Goal: Transaction & Acquisition: Purchase product/service

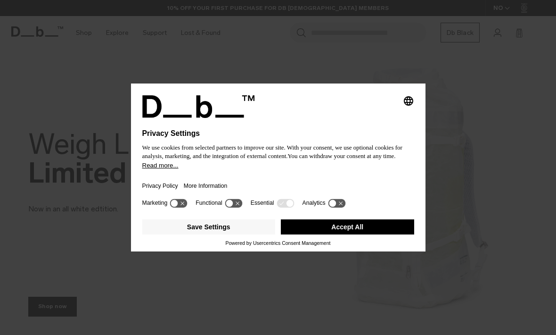
click at [333, 224] on button "Accept All" at bounding box center [347, 226] width 133 height 15
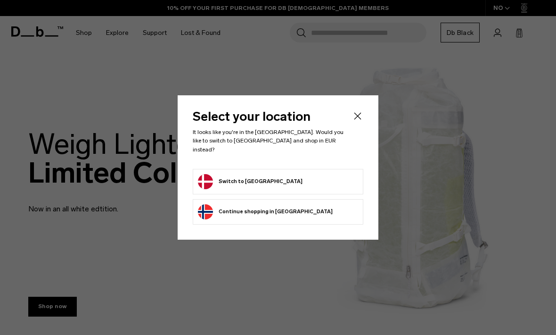
click at [216, 177] on button "Switch to Denmark" at bounding box center [250, 181] width 105 height 15
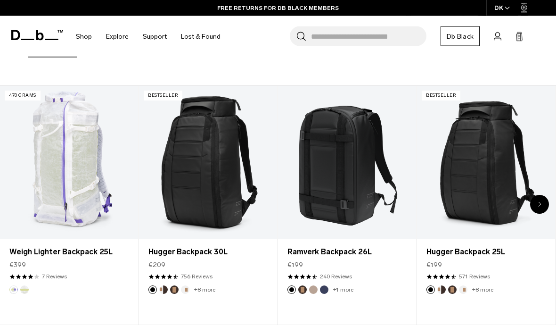
scroll to position [262, 0]
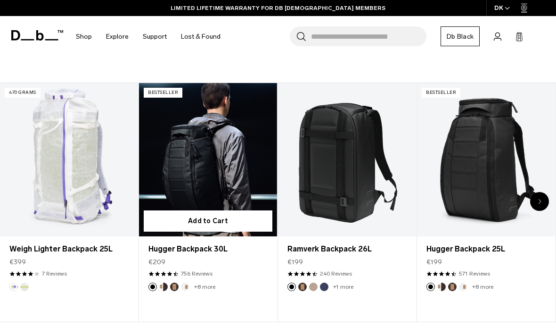
click at [187, 175] on link "Hugger Backpack 30L" at bounding box center [208, 160] width 138 height 154
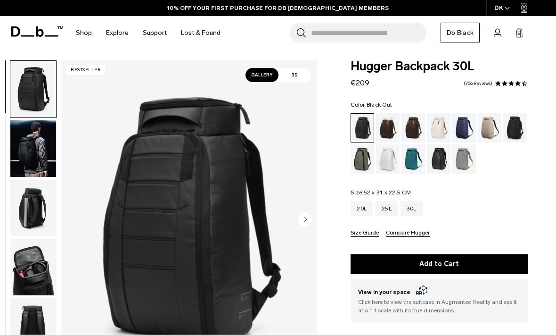
scroll to position [23, 0]
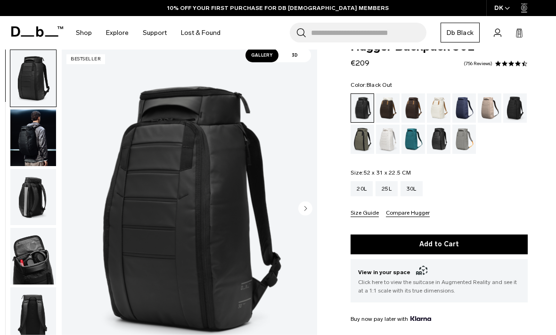
click at [27, 248] on img "button" at bounding box center [33, 256] width 46 height 57
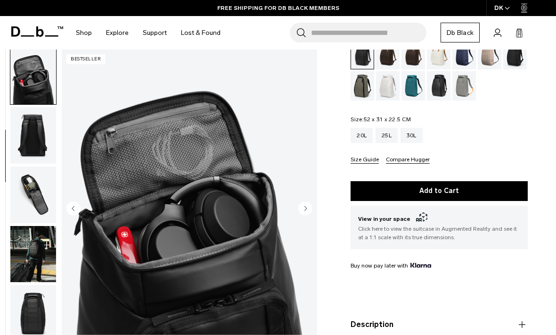
scroll to position [78, 0]
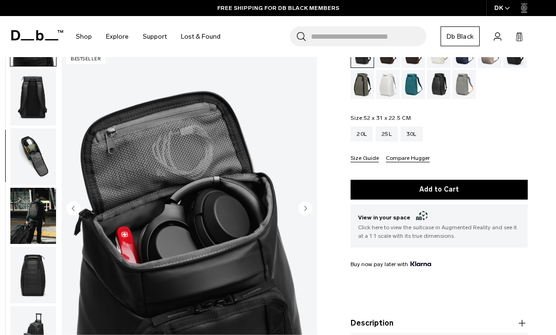
click at [28, 226] on img "button" at bounding box center [33, 216] width 46 height 57
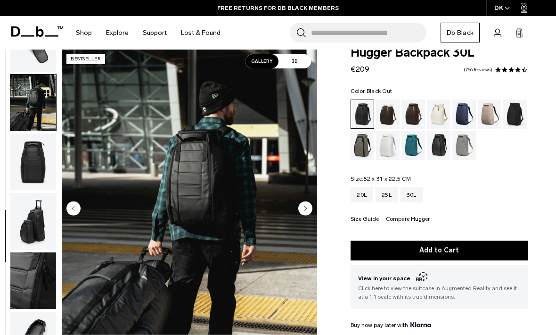
scroll to position [15, 0]
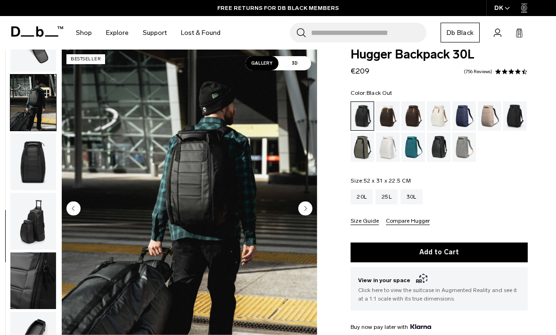
click at [298, 208] on icon "Next slide" at bounding box center [305, 208] width 14 height 14
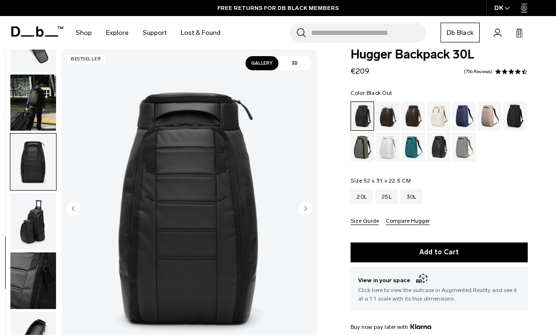
click at [304, 210] on circle "Next slide" at bounding box center [305, 208] width 14 height 14
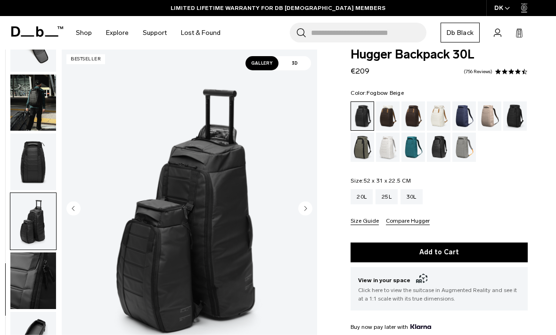
click at [486, 123] on div "Fogbow Beige" at bounding box center [490, 115] width 24 height 29
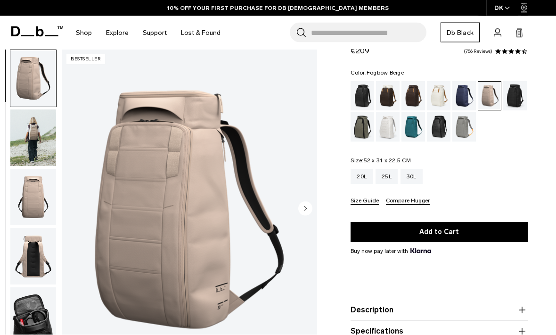
scroll to position [39, 0]
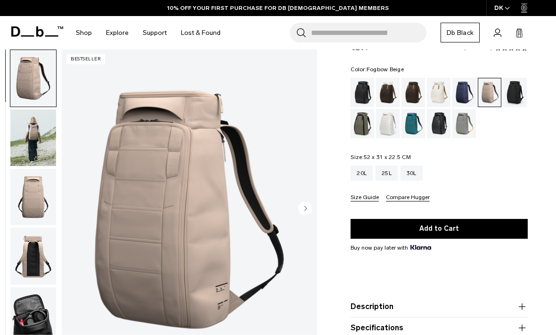
click at [369, 231] on button "Add to Cart" at bounding box center [439, 229] width 177 height 20
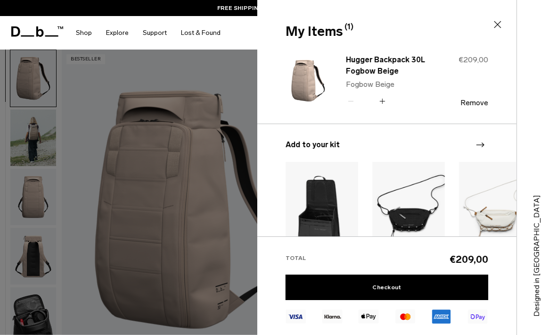
click at [499, 19] on icon at bounding box center [497, 24] width 11 height 11
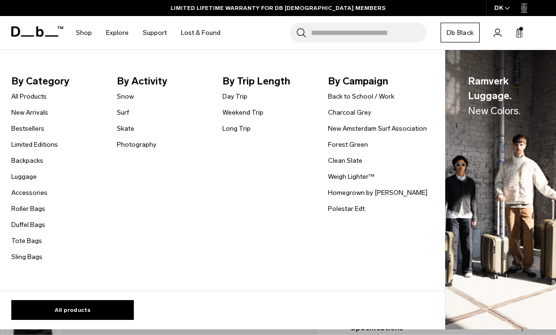
click at [17, 190] on link "Accessories" at bounding box center [29, 193] width 36 height 10
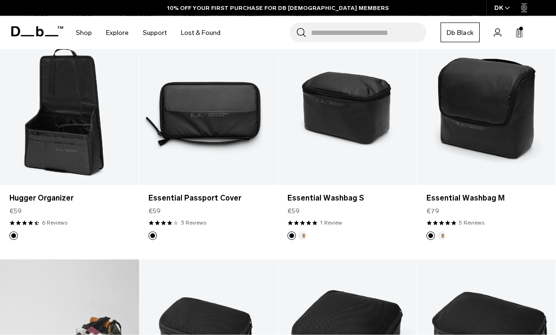
scroll to position [196, 0]
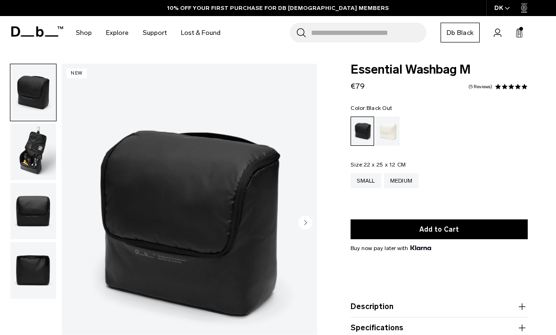
click at [392, 124] on div "Oatmilk" at bounding box center [388, 130] width 24 height 29
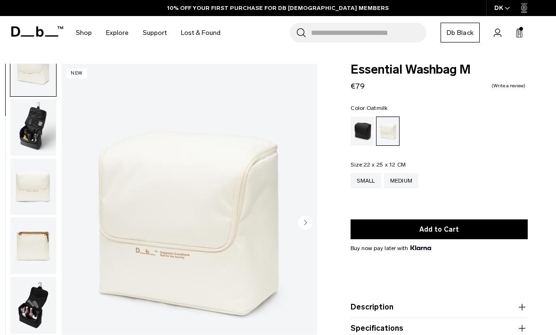
click at [22, 245] on img "button" at bounding box center [33, 245] width 46 height 57
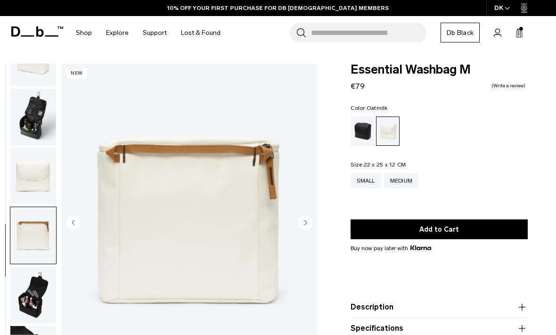
scroll to position [38, 0]
click at [367, 135] on div "Black Out" at bounding box center [363, 130] width 24 height 29
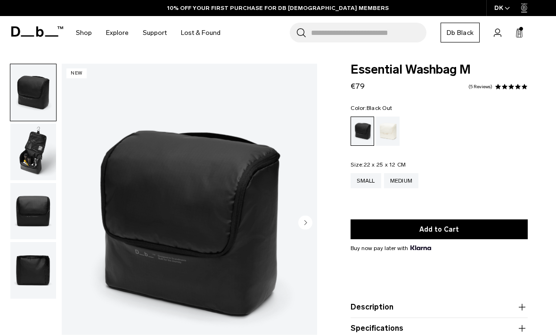
click at [36, 150] on img "button" at bounding box center [33, 151] width 46 height 57
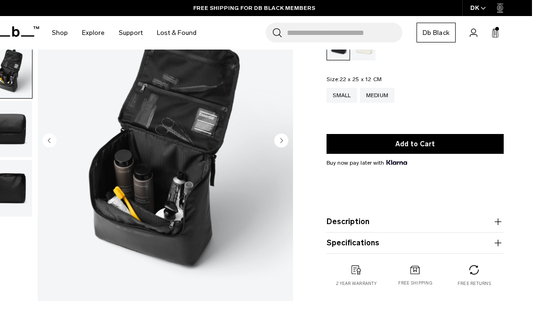
scroll to position [88, 0]
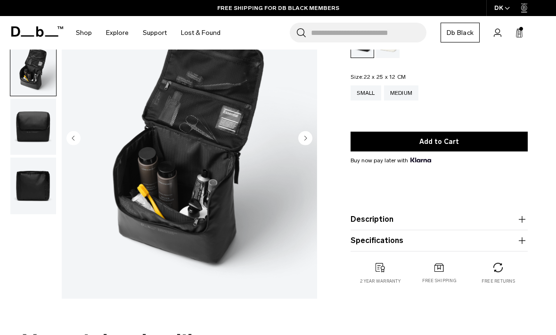
click at [24, 164] on img "button" at bounding box center [33, 185] width 46 height 57
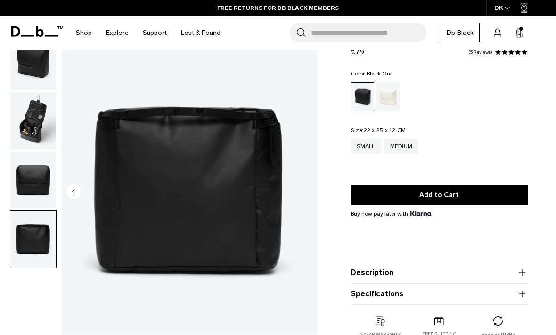
scroll to position [10, 0]
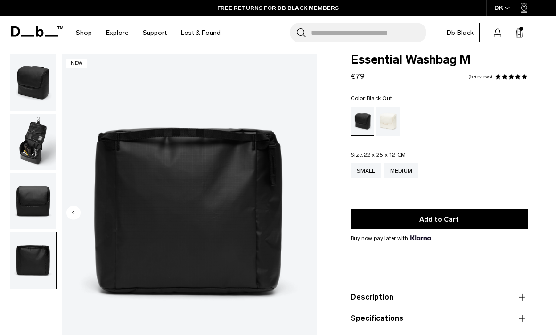
click at [27, 142] on img "button" at bounding box center [33, 142] width 46 height 57
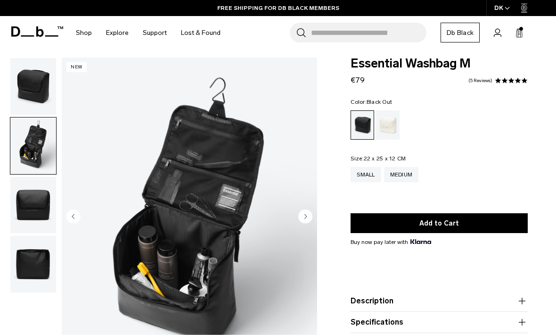
scroll to position [8, 0]
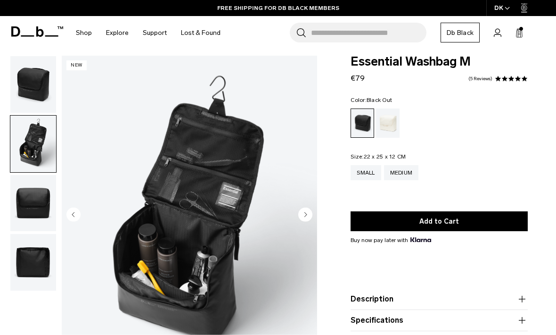
click at [34, 85] on img "button" at bounding box center [33, 84] width 46 height 57
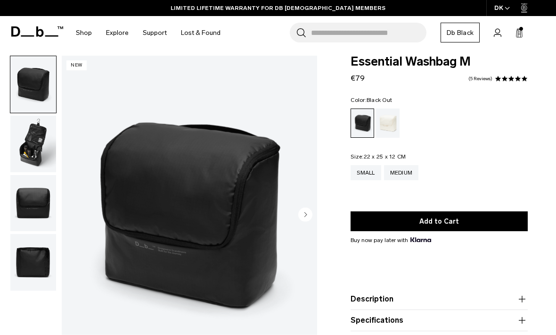
click at [514, 38] on div "Search for Bags, Luggage... Search Close Trending Products All Products Hugger …" at bounding box center [388, 32] width 321 height 33
click at [522, 33] on icon at bounding box center [519, 33] width 6 height 7
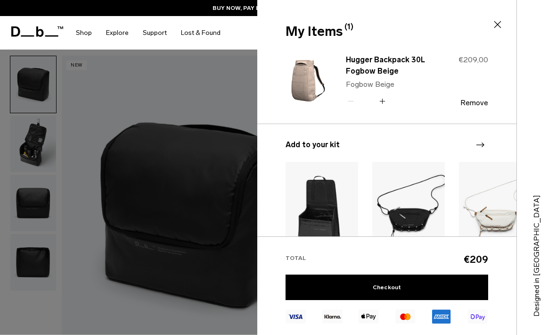
click at [497, 19] on icon at bounding box center [497, 24] width 11 height 11
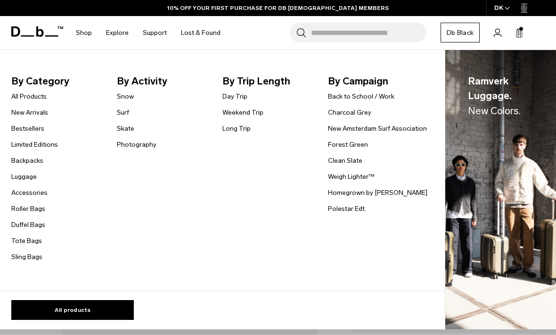
click at [20, 193] on link "Accessories" at bounding box center [29, 193] width 36 height 10
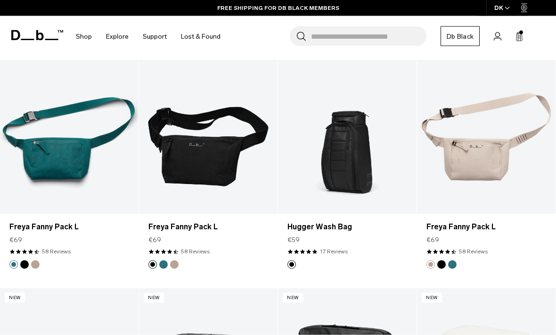
scroll to position [1530, 0]
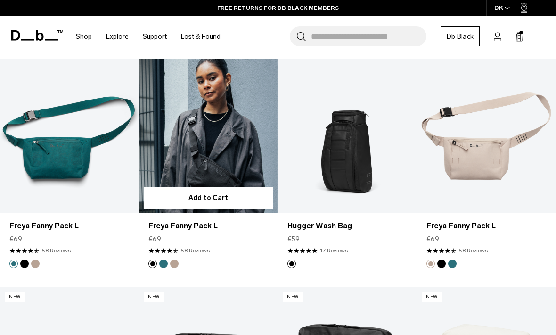
click at [166, 152] on link "Freya Fanny Pack L" at bounding box center [208, 136] width 139 height 154
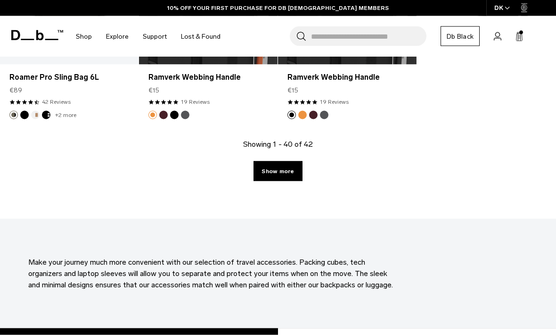
scroll to position [2590, 0]
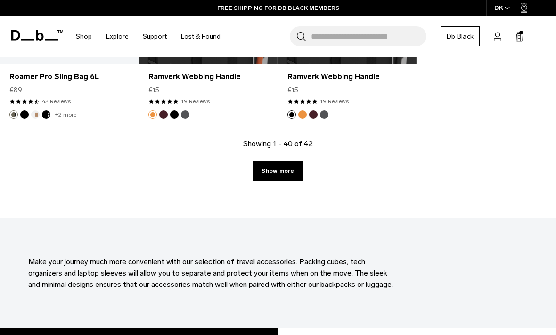
click at [285, 161] on link "Show more" at bounding box center [277, 171] width 49 height 20
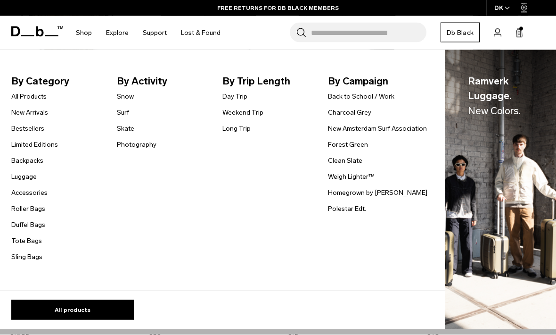
scroll to position [1205, 0]
click at [23, 162] on link "Backpacks" at bounding box center [27, 160] width 32 height 10
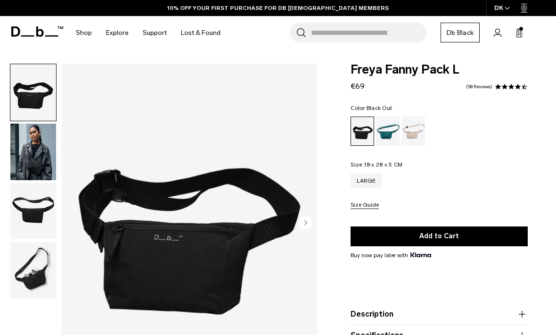
click at [32, 275] on img "button" at bounding box center [33, 270] width 46 height 57
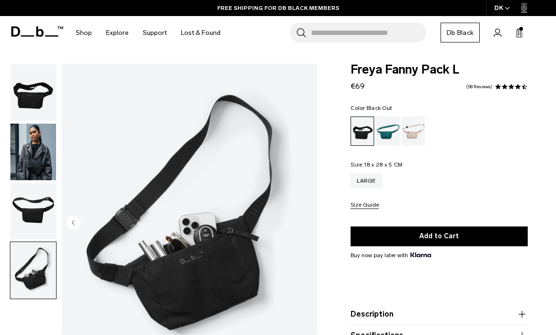
click at [20, 210] on img "button" at bounding box center [33, 211] width 46 height 57
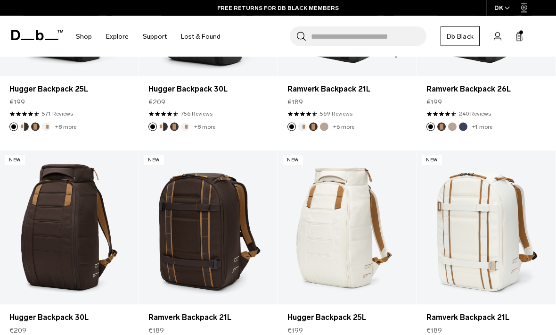
scroll to position [300, 0]
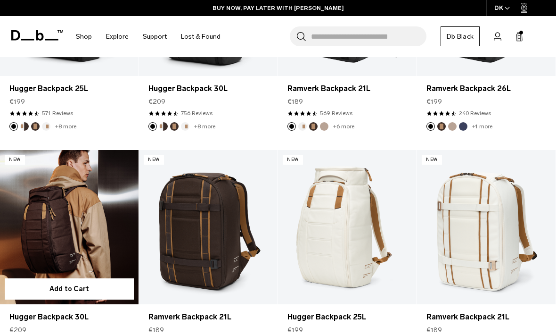
click at [72, 228] on link "Hugger Backpack 30L" at bounding box center [69, 227] width 139 height 154
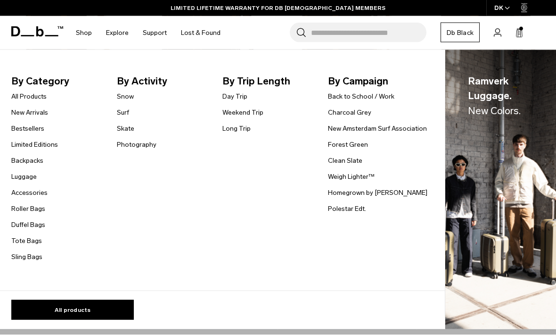
scroll to position [737, 0]
click at [22, 97] on link "All Products" at bounding box center [28, 96] width 35 height 10
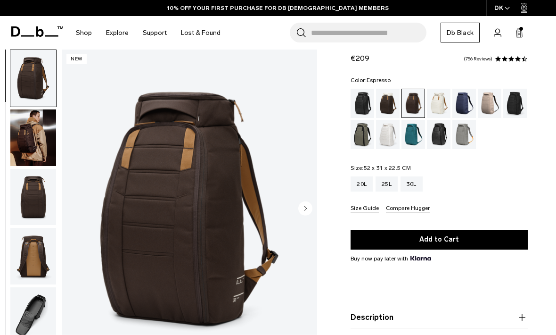
scroll to position [43, 0]
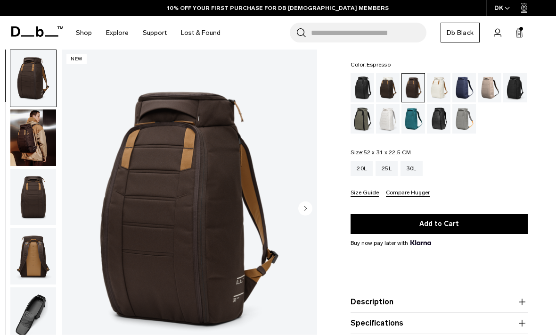
click at [29, 318] on img "button" at bounding box center [33, 315] width 46 height 57
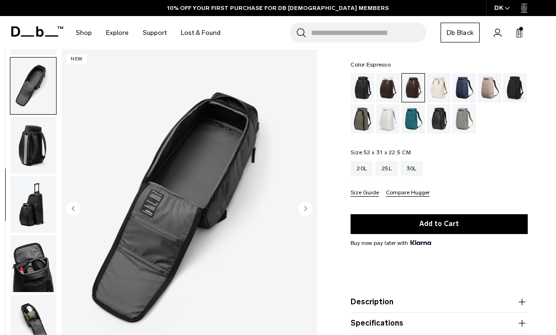
scroll to position [240, 0]
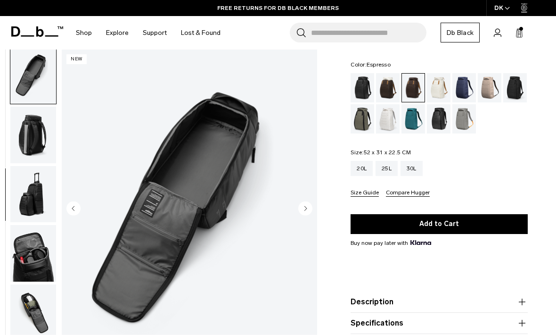
click at [30, 198] on img "button" at bounding box center [33, 194] width 46 height 57
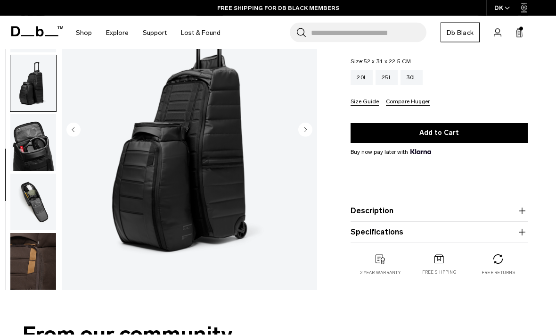
scroll to position [145, 0]
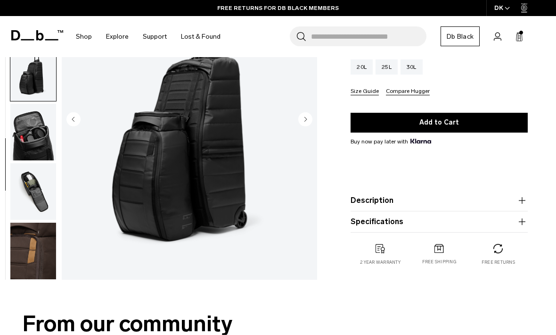
click at [34, 251] on img "button" at bounding box center [33, 250] width 46 height 57
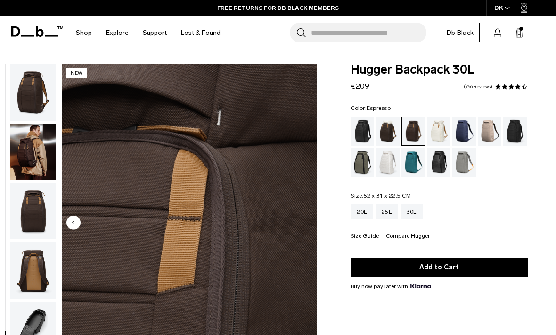
scroll to position [0, 0]
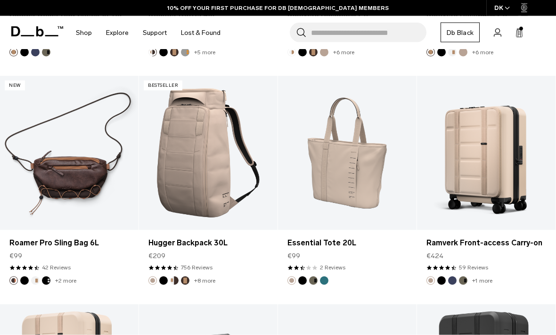
scroll to position [1526, 0]
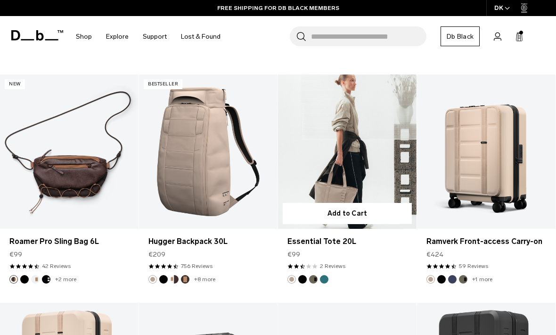
click at [336, 165] on link "Essential Tote 20L" at bounding box center [347, 151] width 139 height 154
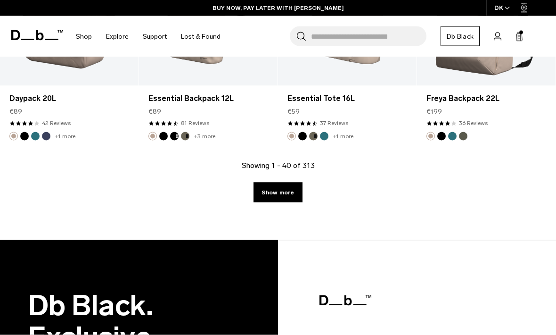
scroll to position [2611, 0]
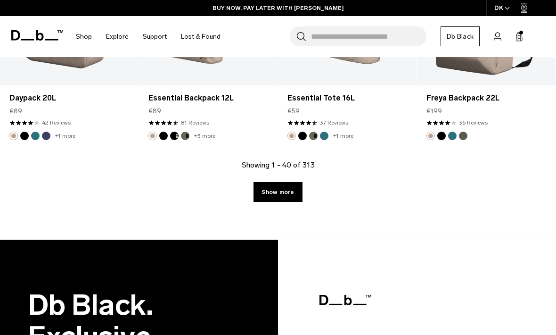
click at [270, 183] on link "Show more" at bounding box center [277, 192] width 49 height 20
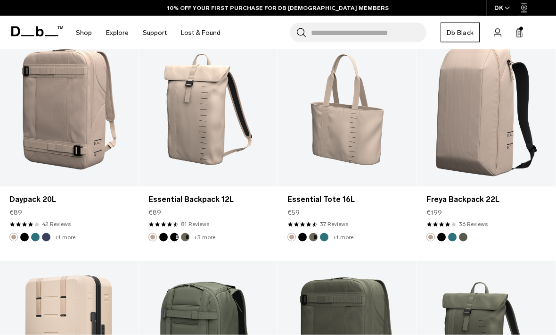
scroll to position [2443, 0]
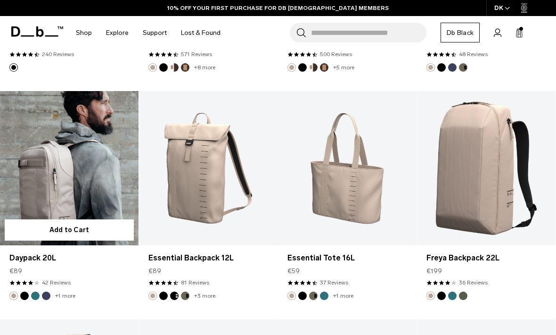
click at [36, 134] on link "Daypack 20L" at bounding box center [69, 168] width 139 height 154
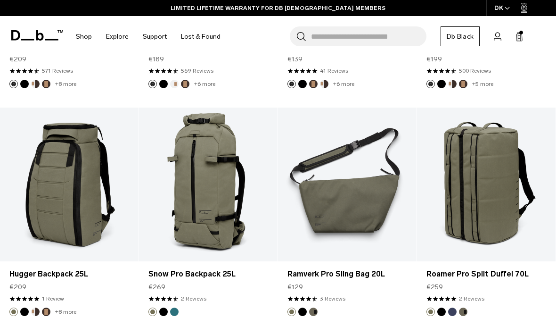
scroll to position [4703, 0]
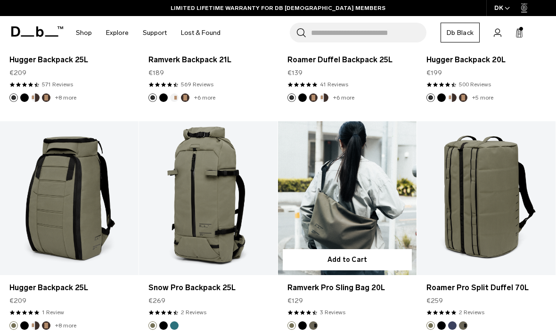
click at [354, 196] on link "Ramverk Pro Sling Bag 20L" at bounding box center [347, 198] width 139 height 154
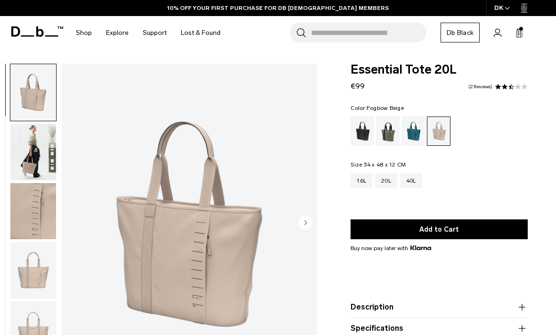
click at [16, 147] on img "button" at bounding box center [33, 151] width 46 height 57
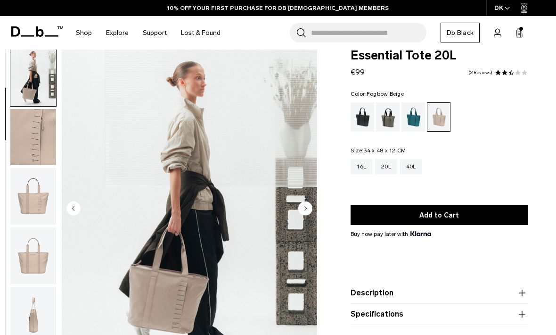
scroll to position [24, 0]
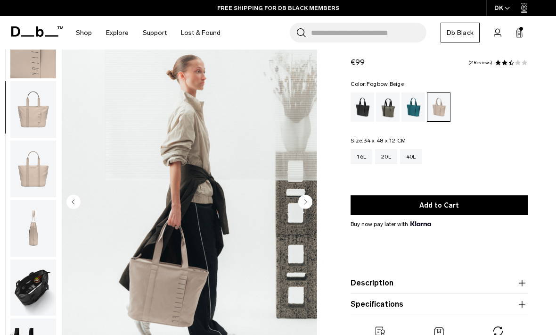
click at [26, 296] on img "button" at bounding box center [33, 287] width 46 height 57
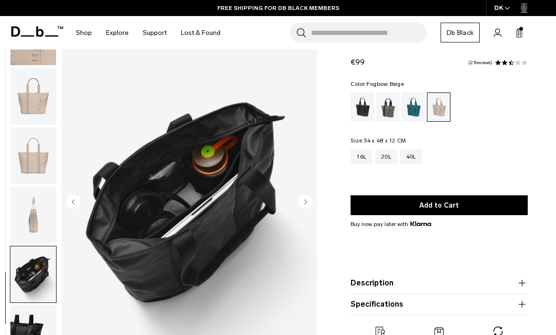
scroll to position [159, 0]
click at [25, 330] on img "button" at bounding box center [33, 333] width 46 height 57
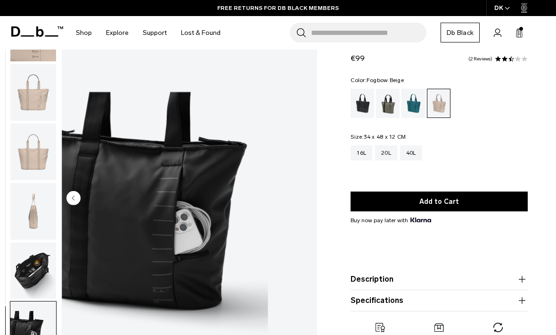
scroll to position [0, 0]
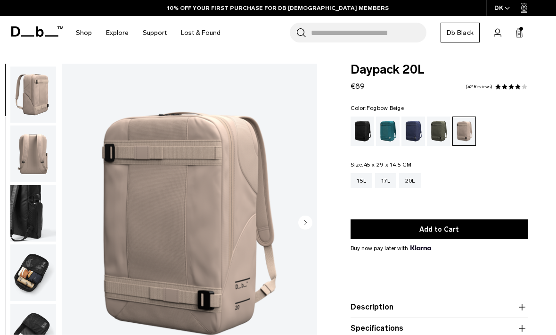
click at [29, 261] on img "button" at bounding box center [33, 272] width 46 height 57
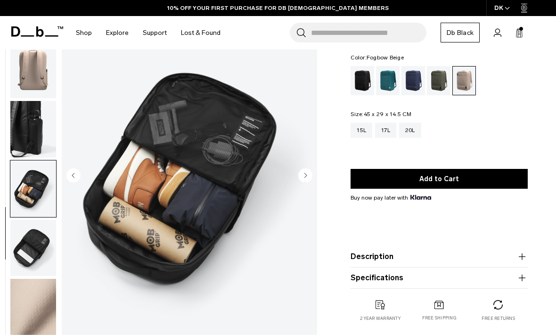
scroll to position [57, 0]
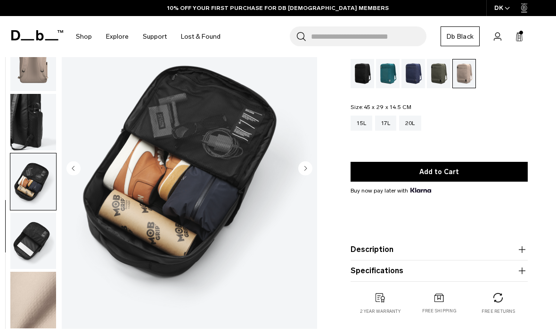
click at [24, 235] on img "button" at bounding box center [33, 240] width 46 height 57
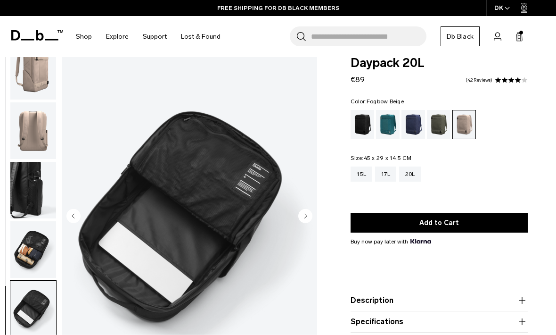
scroll to position [0, 0]
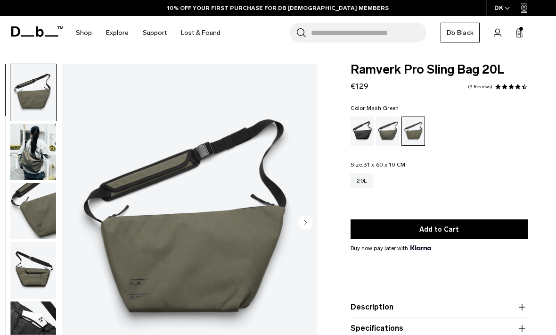
scroll to position [0, 0]
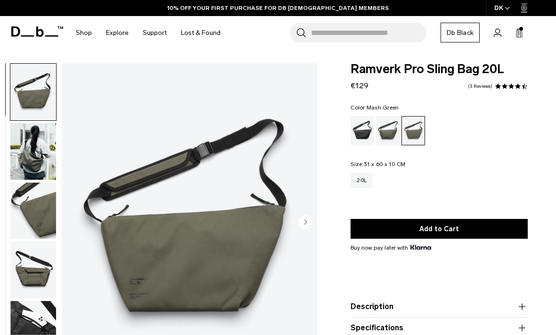
click at [27, 148] on img "button" at bounding box center [33, 151] width 46 height 57
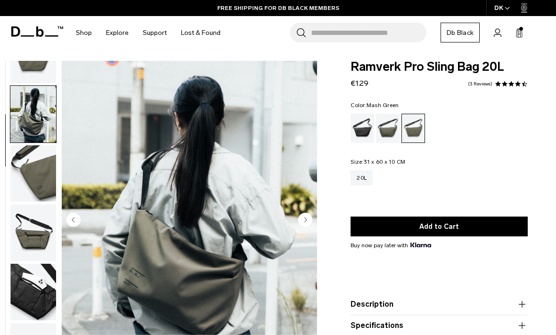
scroll to position [3, 0]
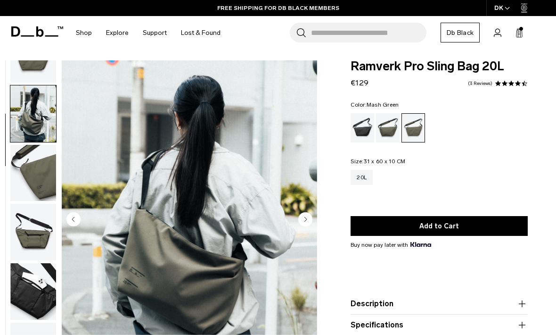
click at [21, 289] on img "button" at bounding box center [33, 291] width 46 height 57
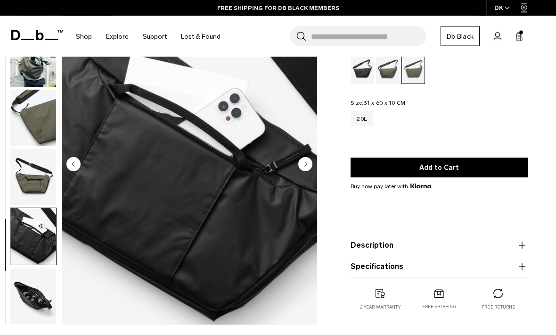
scroll to position [62, 0]
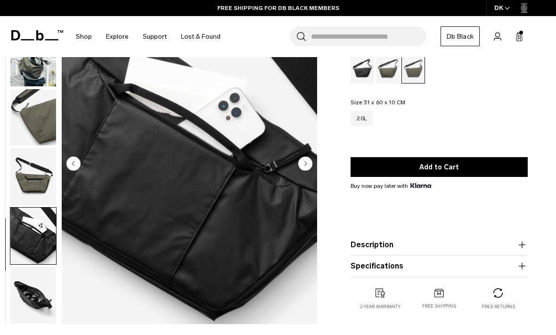
click at [29, 285] on img "button" at bounding box center [33, 295] width 46 height 57
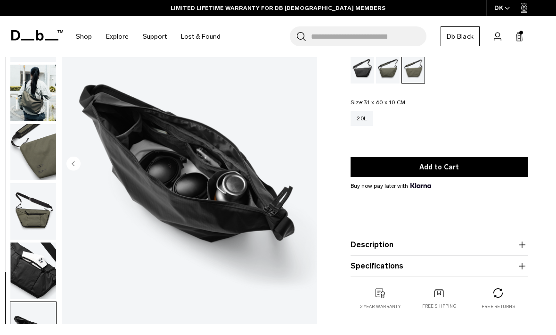
scroll to position [0, 0]
click at [394, 63] on div "Forest Green" at bounding box center [388, 68] width 24 height 29
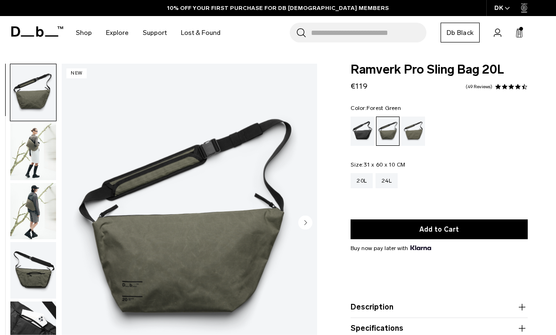
click at [415, 130] on div "Mash Green" at bounding box center [413, 130] width 24 height 29
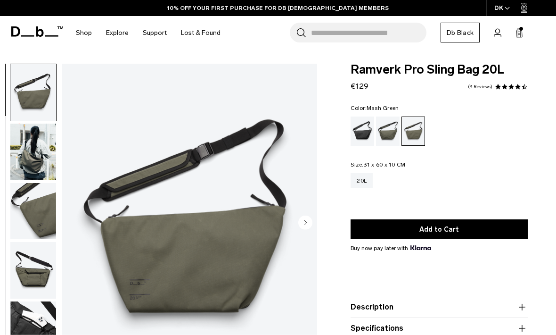
click at [346, 148] on div "Ramverk Pro Sling Bag 20L €129 4.3 star rating 3 Reviews Color: [GEOGRAPHIC_DAT…" at bounding box center [439, 227] width 234 height 327
click at [362, 126] on div "Black Out" at bounding box center [363, 130] width 24 height 29
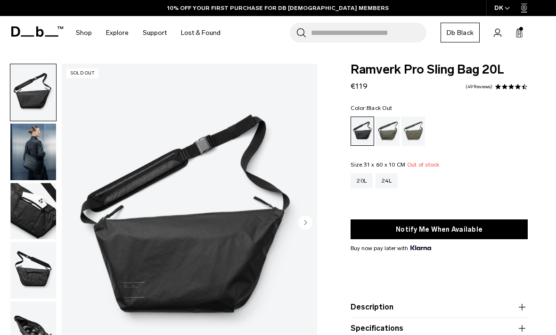
click at [27, 147] on img "button" at bounding box center [33, 151] width 46 height 57
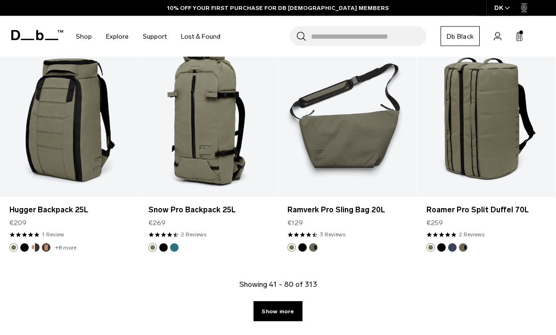
scroll to position [2360, 0]
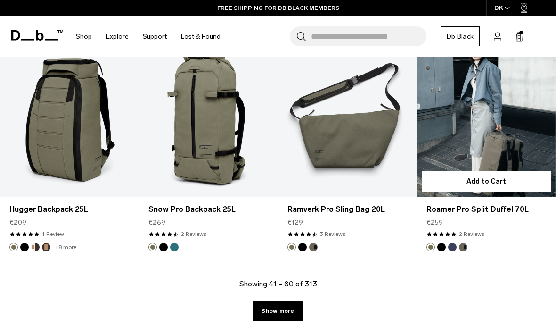
click at [500, 131] on link "Roamer Pro Split Duffel 70L" at bounding box center [486, 119] width 139 height 154
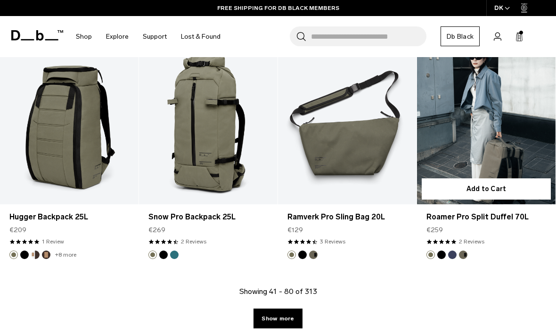
scroll to position [2391, 0]
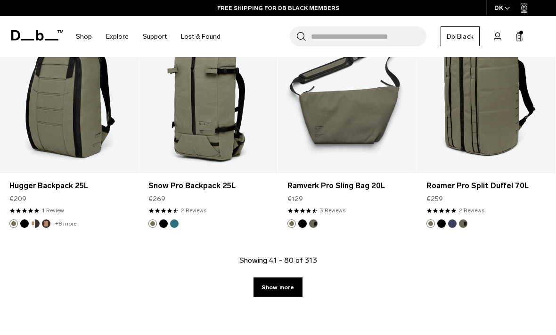
click at [279, 289] on link "Show more" at bounding box center [277, 287] width 49 height 20
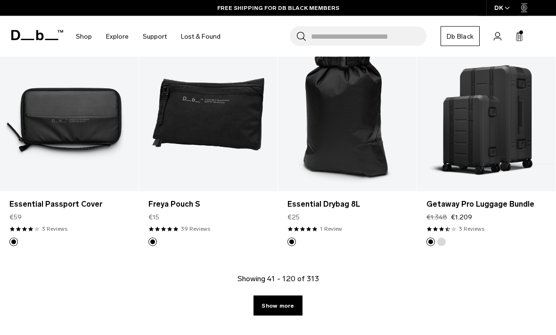
scroll to position [4737, 0]
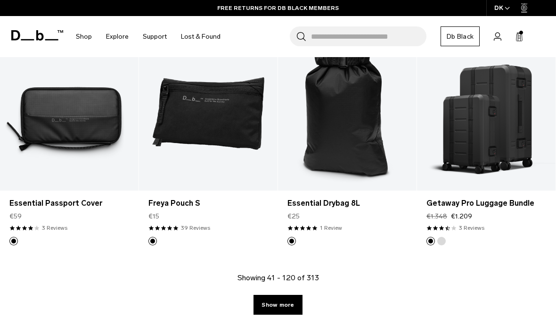
click at [283, 308] on link "Show more" at bounding box center [277, 304] width 49 height 20
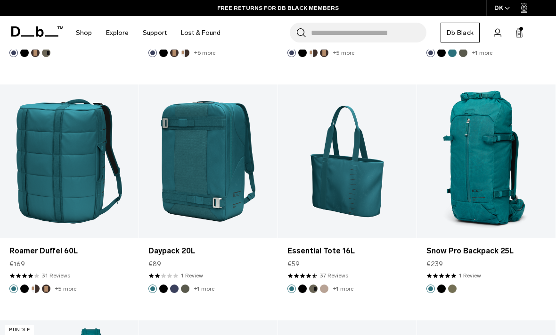
scroll to position [6809, 0]
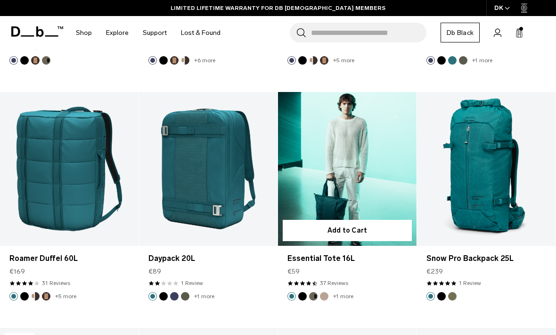
click at [334, 155] on link "Essential Tote 16L" at bounding box center [347, 169] width 139 height 154
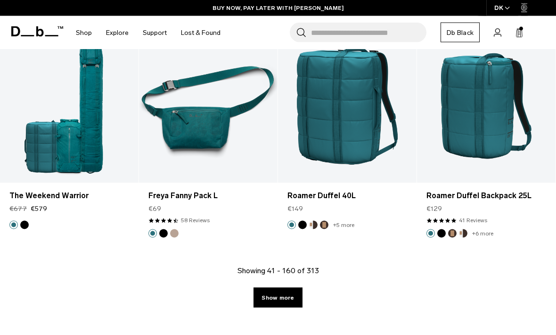
scroll to position [7100, 0]
click at [274, 294] on link "Show more" at bounding box center [277, 297] width 49 height 20
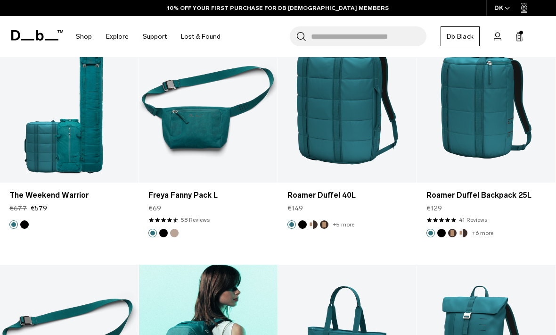
click at [268, 264] on div at bounding box center [208, 341] width 139 height 154
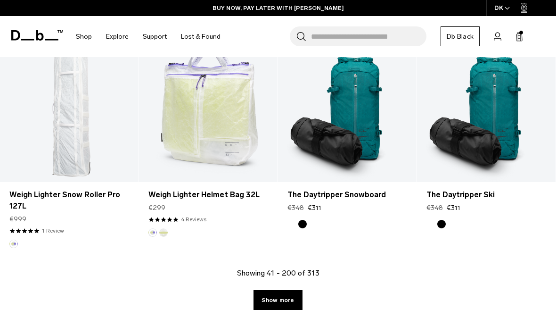
scroll to position [9478, 0]
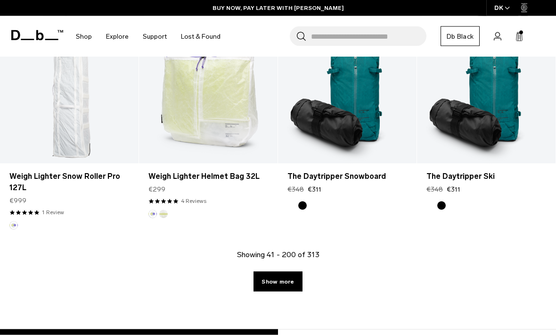
click at [271, 278] on link "Show more" at bounding box center [277, 281] width 49 height 20
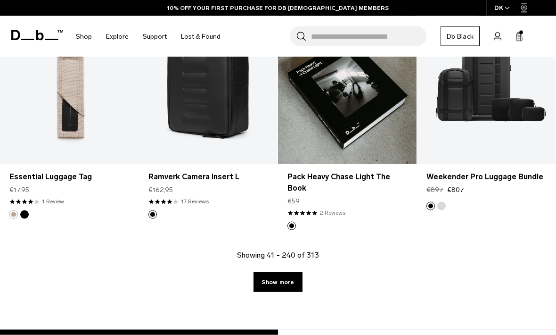
scroll to position [11852, 0]
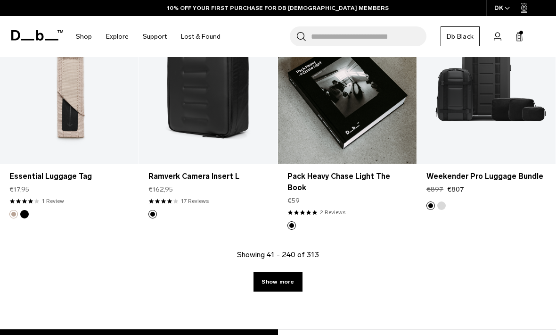
click at [272, 277] on link "Show more" at bounding box center [277, 281] width 49 height 20
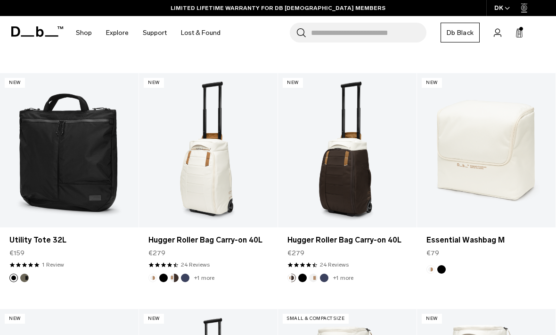
scroll to position [12721, 0]
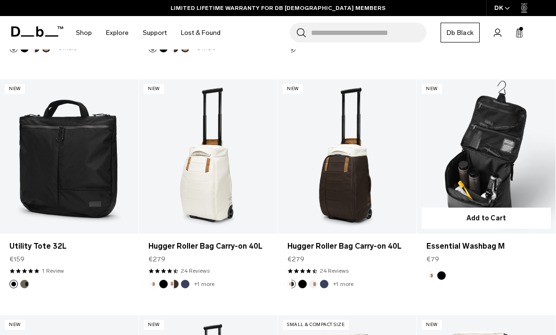
click at [490, 209] on button "Add to Cart" at bounding box center [486, 217] width 129 height 21
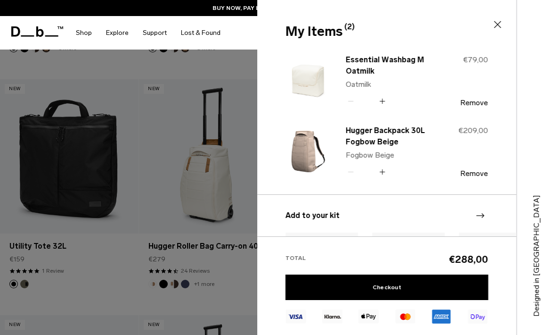
click at [473, 98] on button "Remove" at bounding box center [474, 102] width 28 height 8
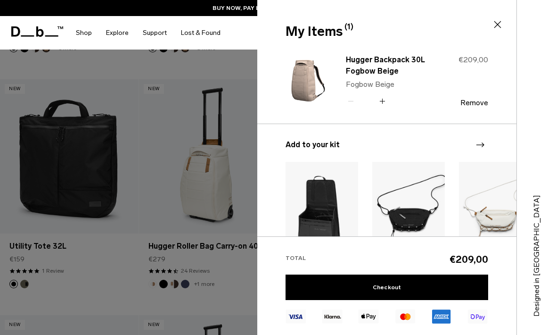
click at [501, 24] on icon at bounding box center [497, 24] width 11 height 11
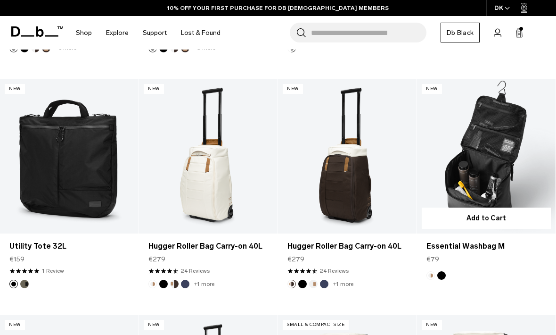
click at [469, 240] on link "Essential Washbag M" at bounding box center [486, 245] width 120 height 11
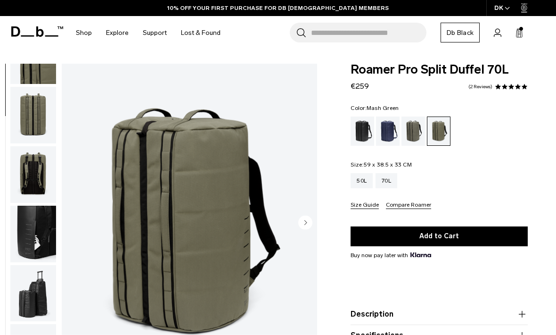
scroll to position [157, 0]
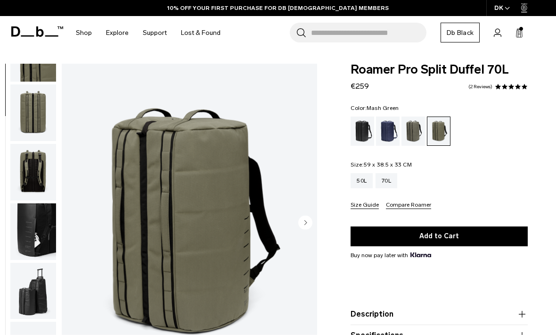
click at [36, 246] on img "button" at bounding box center [33, 231] width 46 height 57
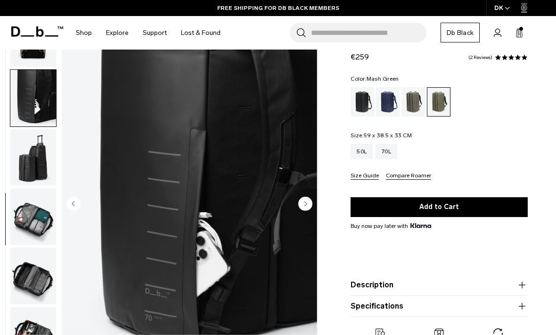
scroll to position [28, 0]
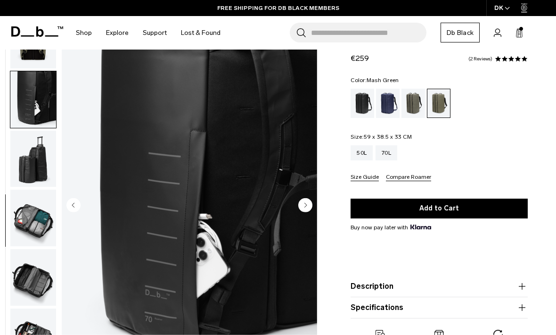
click at [32, 283] on img "button" at bounding box center [33, 277] width 46 height 57
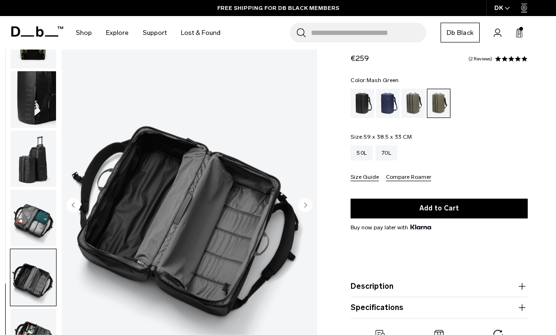
click at [27, 332] on img "button" at bounding box center [33, 336] width 46 height 57
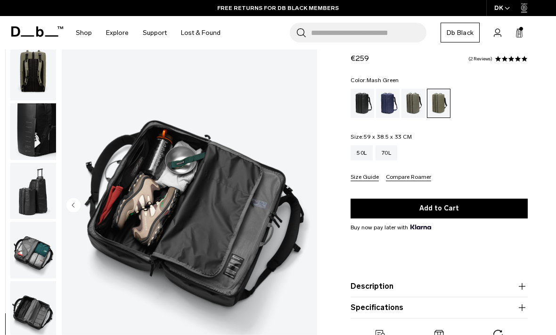
click at [27, 298] on img "button" at bounding box center [33, 309] width 46 height 57
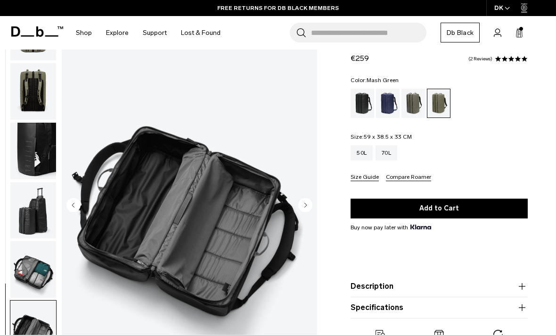
scroll to position [208, 0]
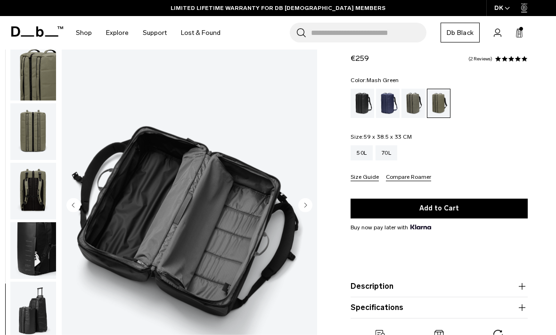
click at [28, 190] on img "button" at bounding box center [33, 191] width 46 height 57
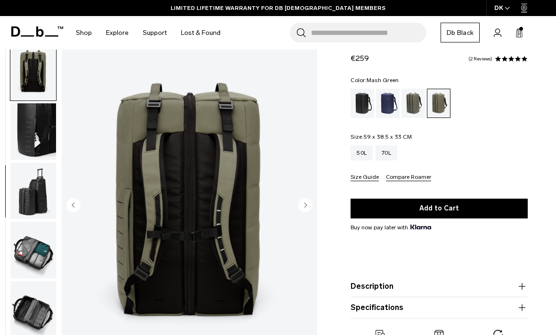
scroll to position [0, 0]
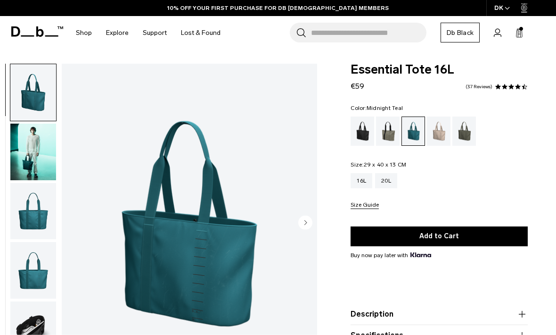
click at [25, 211] on img "button" at bounding box center [33, 211] width 46 height 57
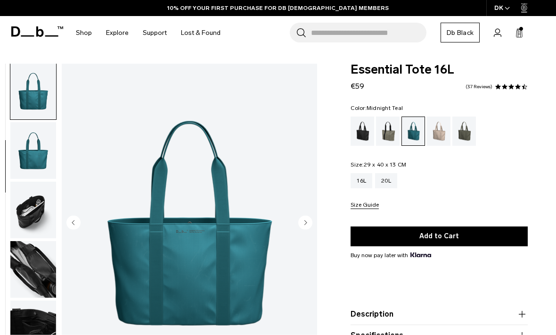
click at [21, 215] on img "button" at bounding box center [33, 209] width 46 height 57
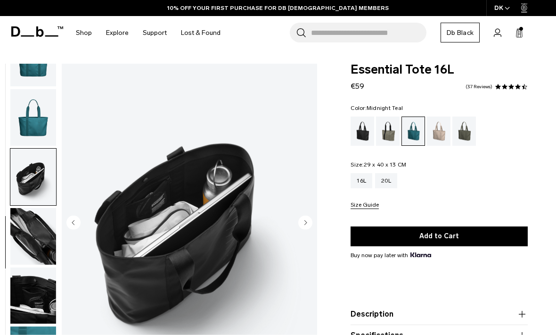
scroll to position [159, 0]
click at [24, 236] on img "button" at bounding box center [33, 235] width 46 height 57
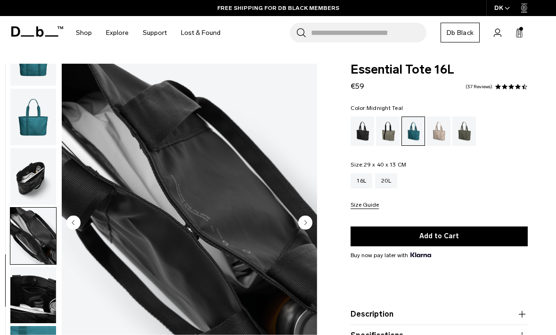
click at [24, 282] on img "button" at bounding box center [33, 295] width 46 height 57
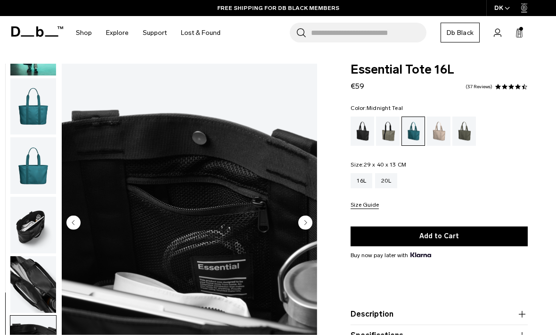
scroll to position [105, 0]
click at [30, 172] on img "button" at bounding box center [33, 165] width 46 height 57
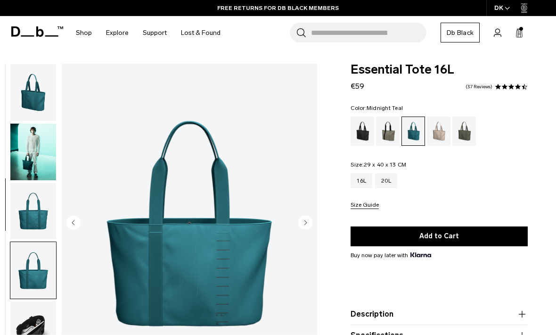
scroll to position [0, 0]
click at [23, 149] on img "button" at bounding box center [33, 151] width 46 height 57
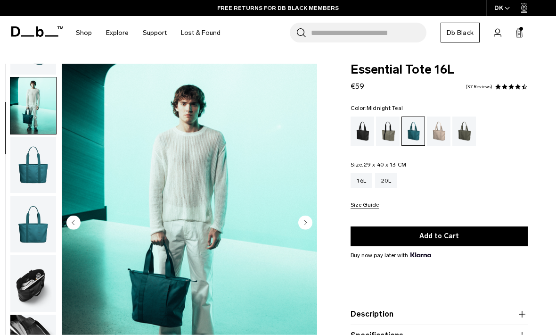
scroll to position [60, 0]
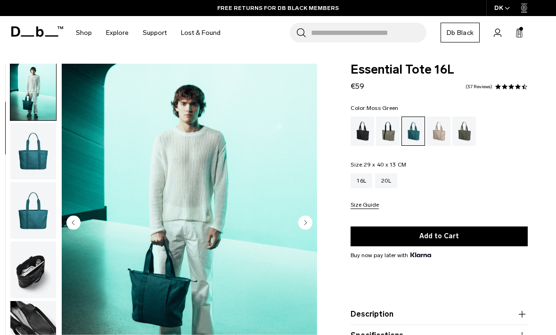
click at [466, 134] on div "Moss Green" at bounding box center [464, 130] width 24 height 29
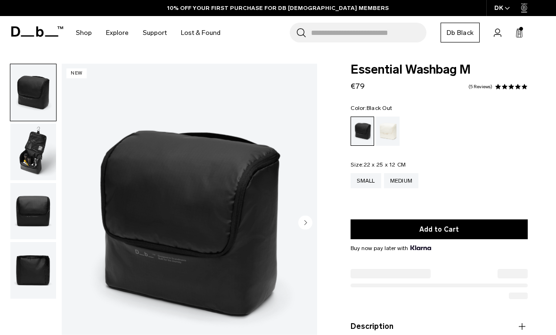
click at [453, 231] on button "Add to Cart" at bounding box center [439, 229] width 177 height 20
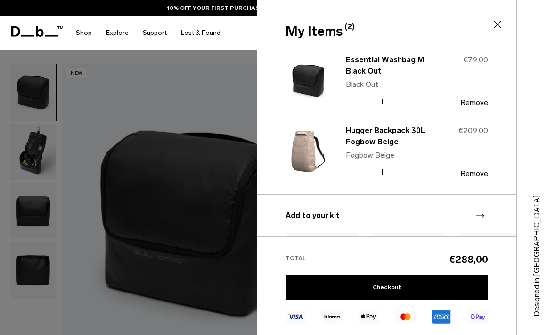
click at [495, 25] on icon at bounding box center [497, 24] width 11 height 11
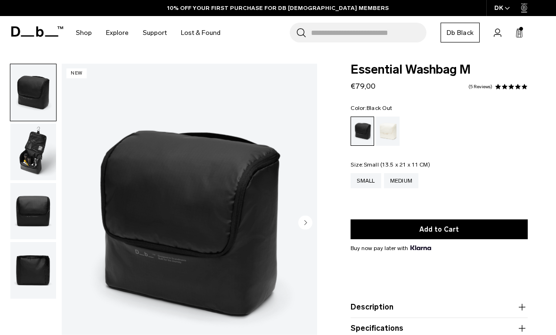
click at [355, 180] on div "Small" at bounding box center [366, 180] width 30 height 15
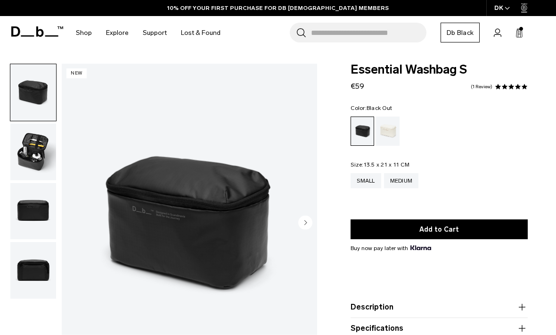
click at [16, 161] on img "button" at bounding box center [33, 151] width 46 height 57
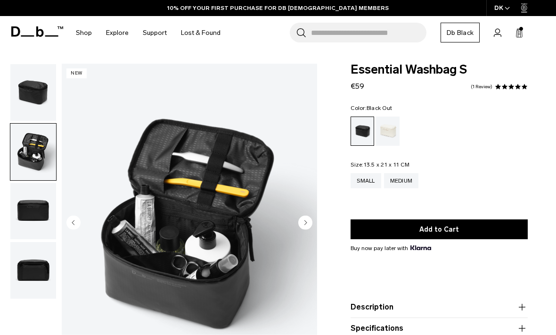
click at [31, 198] on img "button" at bounding box center [33, 211] width 46 height 57
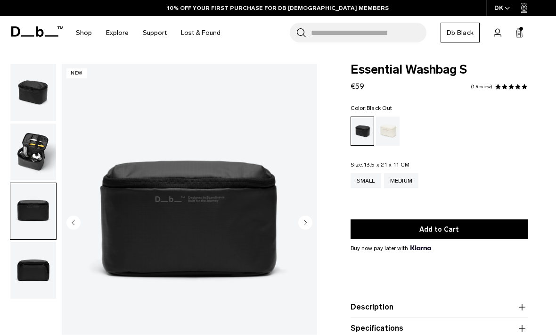
click at [22, 98] on img "button" at bounding box center [33, 92] width 46 height 57
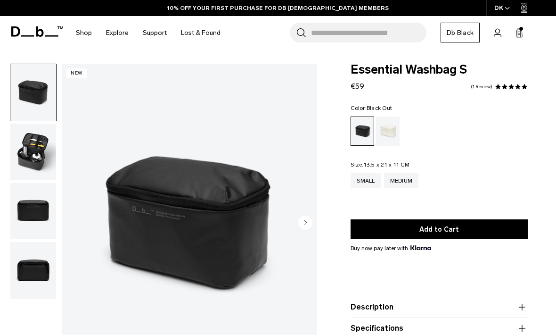
click at [528, 6] on div "10% OFF YOUR FIRST PURCHASE FOR DB [DEMOGRAPHIC_DATA] MEMBERS" at bounding box center [278, 8] width 556 height 16
click at [521, 32] on rect at bounding box center [520, 33] width 0 height 7
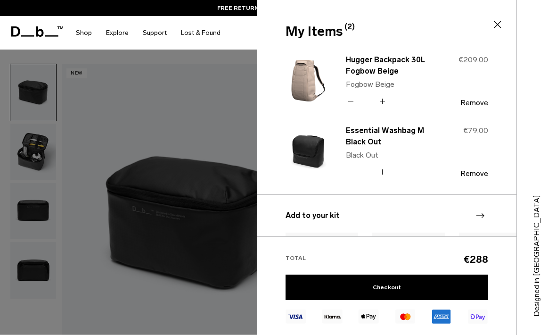
click at [498, 27] on icon at bounding box center [497, 24] width 11 height 11
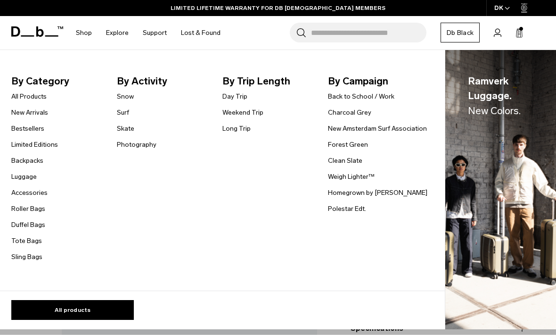
click at [31, 195] on link "Accessories" at bounding box center [29, 193] width 36 height 10
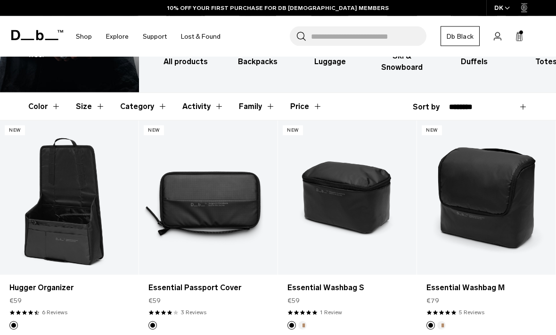
scroll to position [101, 0]
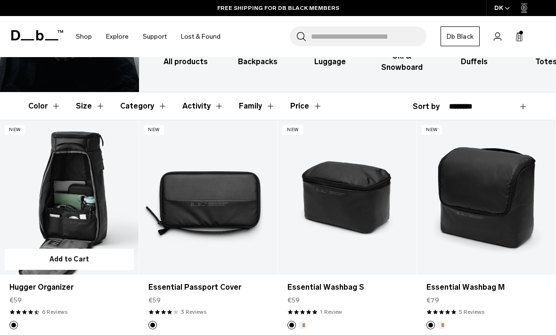
click at [90, 208] on link "Hugger Organizer" at bounding box center [69, 197] width 139 height 154
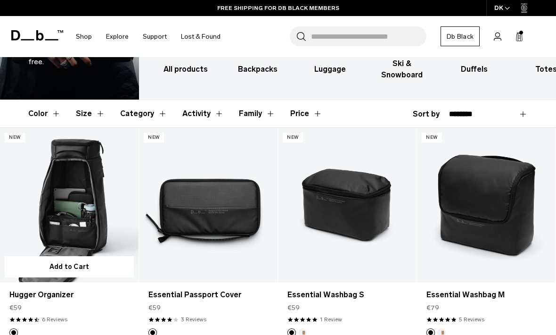
scroll to position [132, 0]
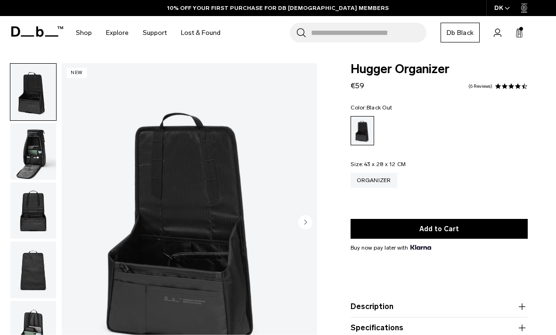
click at [21, 213] on img "button" at bounding box center [33, 210] width 46 height 57
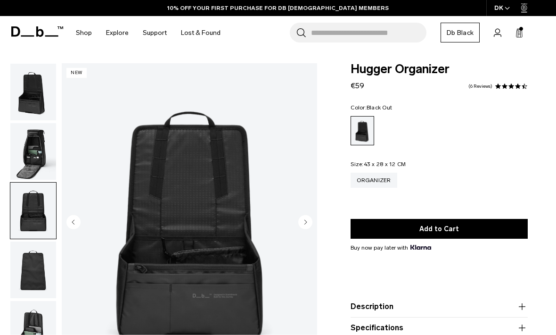
click at [29, 267] on img "button" at bounding box center [33, 269] width 46 height 57
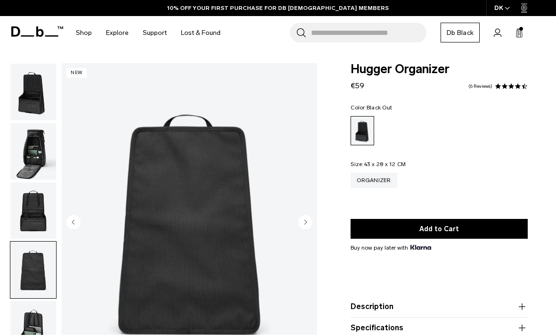
click at [33, 334] on img "button" at bounding box center [33, 329] width 46 height 57
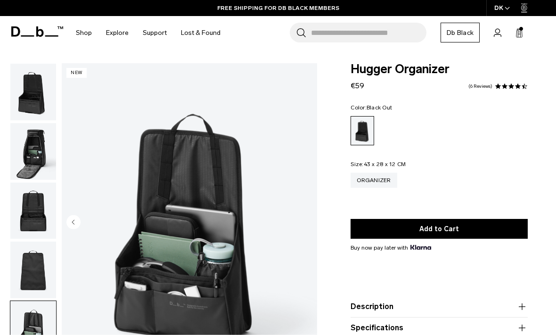
click at [31, 155] on img "button" at bounding box center [33, 151] width 46 height 57
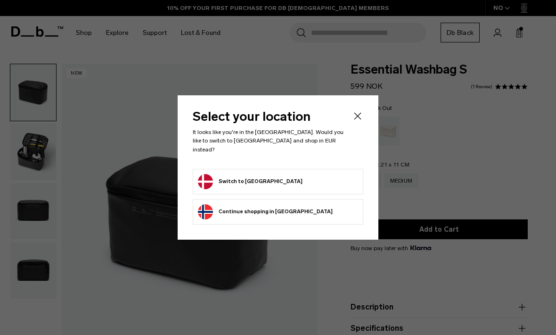
click at [352, 118] on icon "Close" at bounding box center [357, 115] width 11 height 11
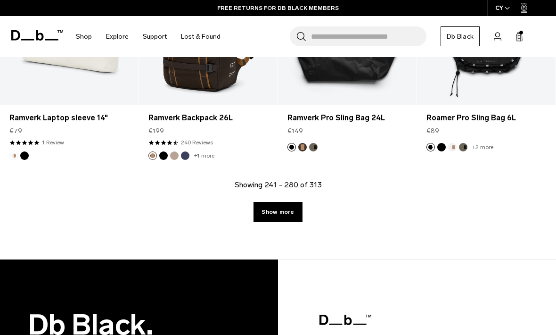
scroll to position [2370, 0]
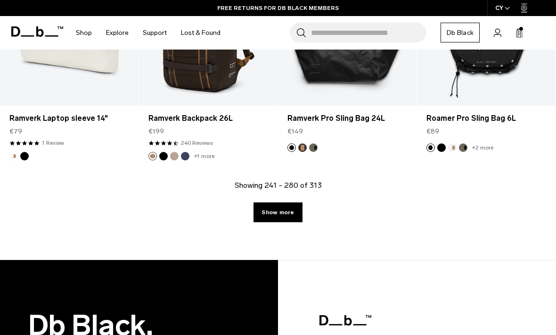
click at [283, 207] on link "Show more" at bounding box center [277, 212] width 49 height 20
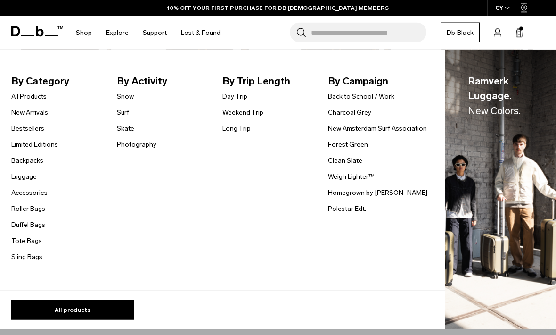
scroll to position [1684, 0]
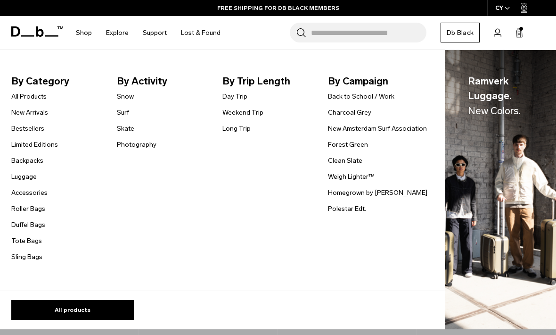
click at [23, 175] on link "Luggage" at bounding box center [23, 176] width 25 height 10
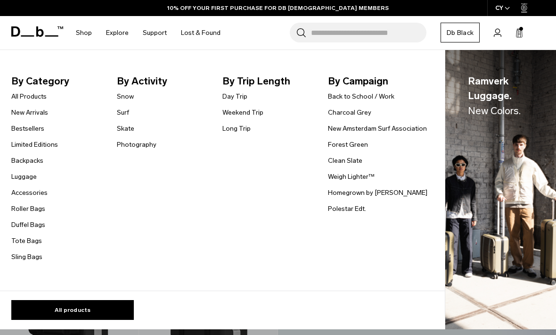
click at [24, 191] on link "Accessories" at bounding box center [29, 193] width 36 height 10
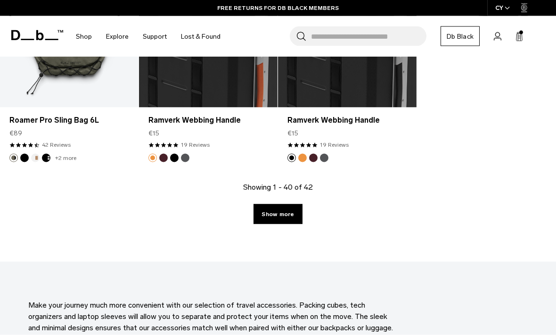
scroll to position [2547, 0]
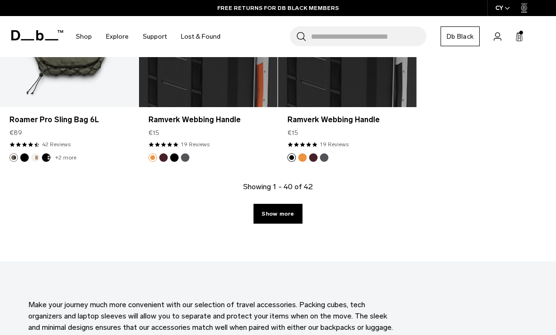
click at [269, 210] on link "Show more" at bounding box center [277, 214] width 49 height 20
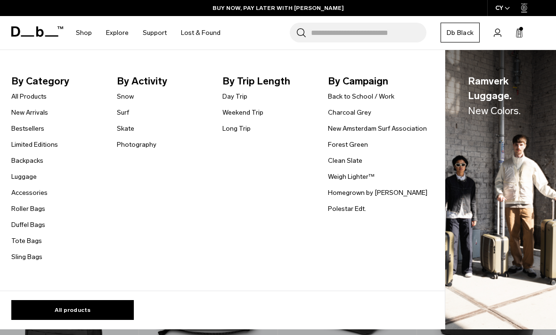
click at [31, 192] on link "Accessories" at bounding box center [29, 193] width 36 height 10
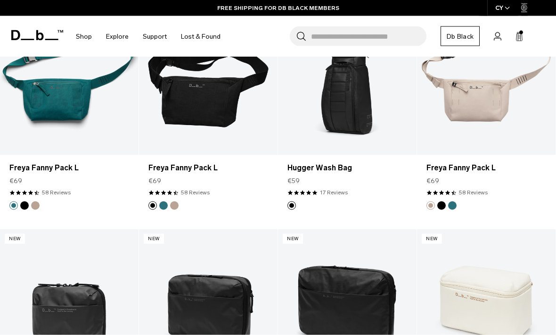
scroll to position [1588, 0]
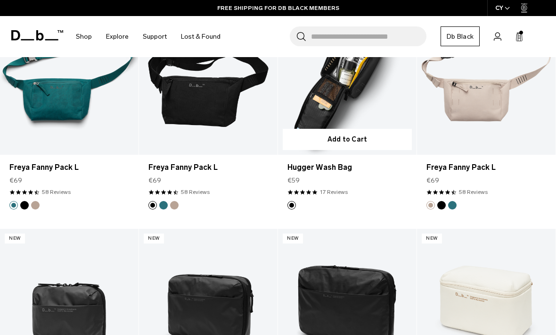
click at [324, 96] on link "Hugger Wash Bag" at bounding box center [347, 77] width 139 height 154
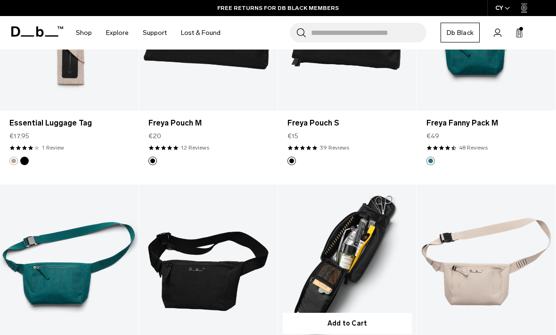
scroll to position [1397, 0]
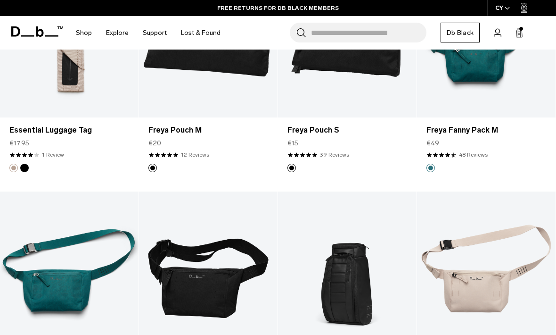
click at [517, 30] on icon at bounding box center [519, 33] width 6 height 7
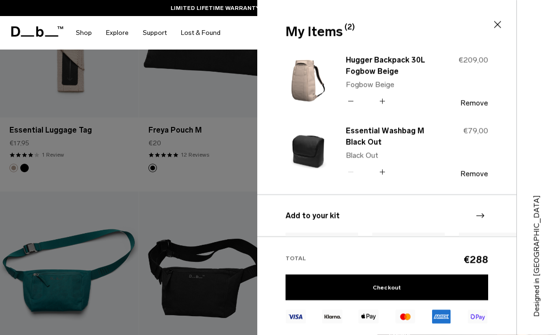
click at [225, 228] on div at bounding box center [278, 167] width 556 height 335
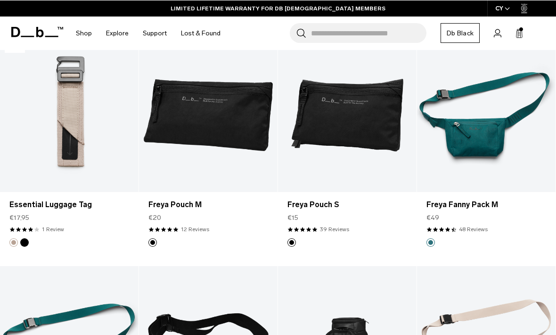
scroll to position [1323, 0]
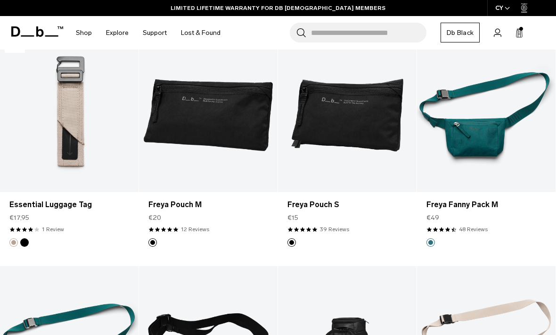
click at [515, 31] on icon at bounding box center [519, 32] width 8 height 9
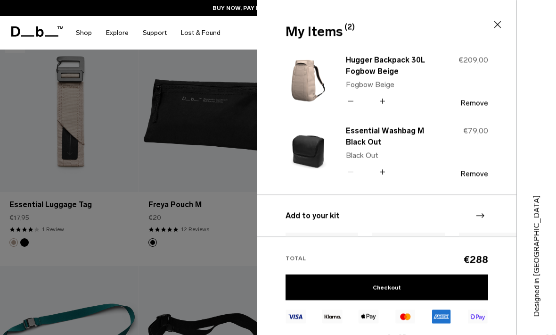
click at [228, 232] on div at bounding box center [278, 167] width 556 height 335
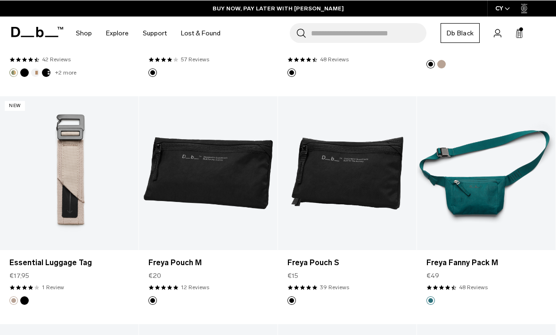
scroll to position [1265, 0]
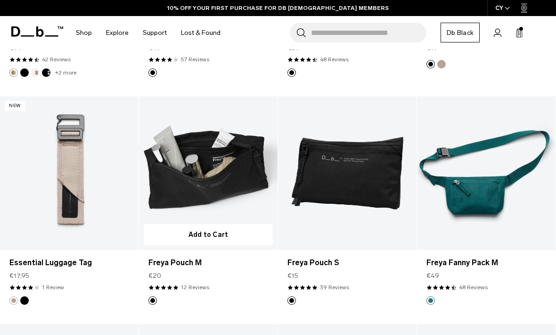
click at [235, 176] on link "Freya Pouch M" at bounding box center [208, 173] width 139 height 154
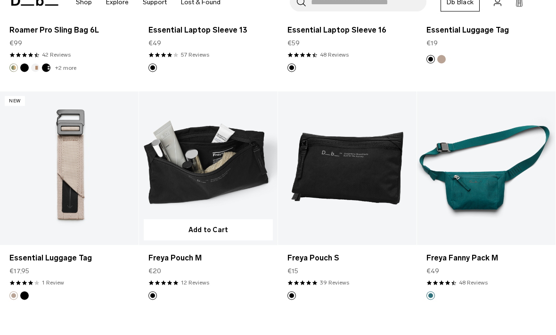
scroll to position [1296, 0]
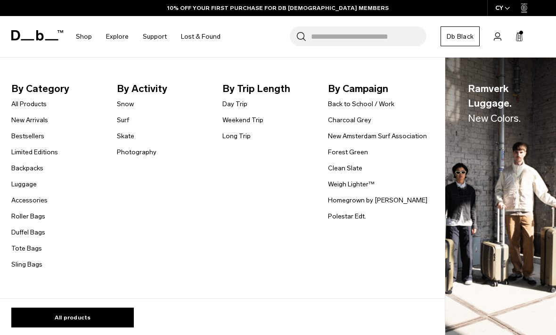
click at [41, 103] on link "All Products" at bounding box center [28, 104] width 35 height 10
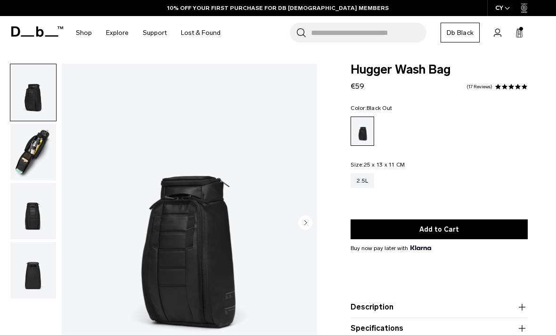
click at [29, 146] on img "button" at bounding box center [33, 151] width 46 height 57
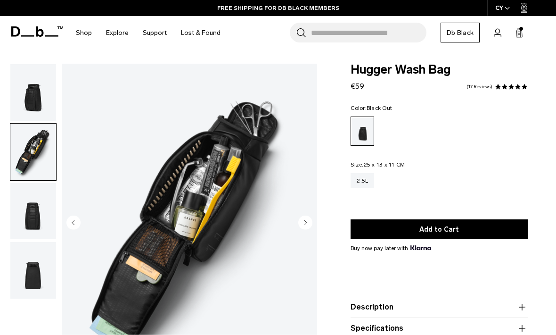
click at [307, 220] on circle "Next slide" at bounding box center [305, 222] width 14 height 14
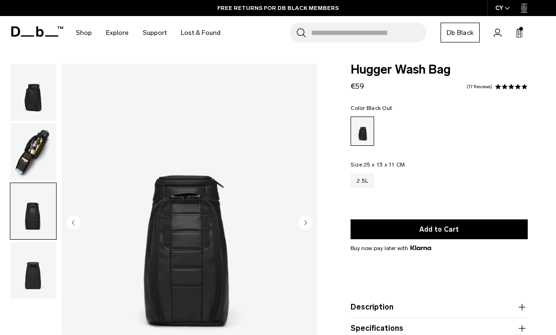
click at [310, 218] on circle "Next slide" at bounding box center [305, 222] width 14 height 14
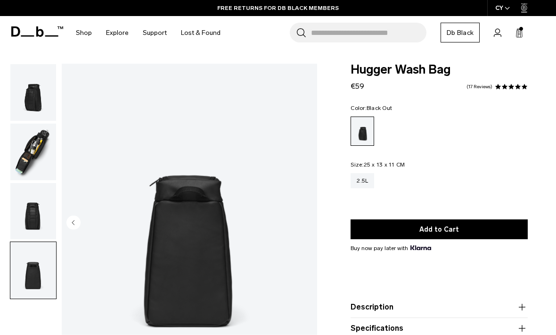
click at [81, 222] on img "4 / 4" at bounding box center [189, 223] width 255 height 319
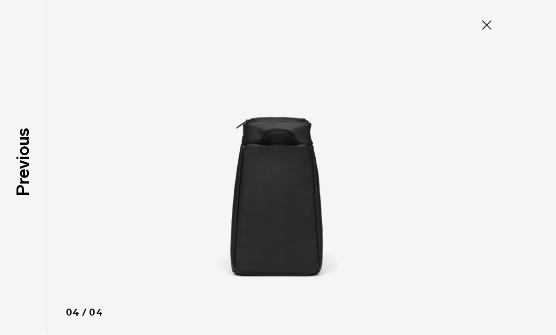
click at [481, 27] on icon at bounding box center [486, 24] width 15 height 15
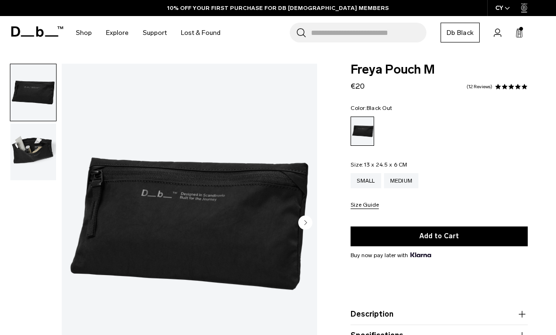
click at [29, 150] on img "button" at bounding box center [33, 151] width 46 height 57
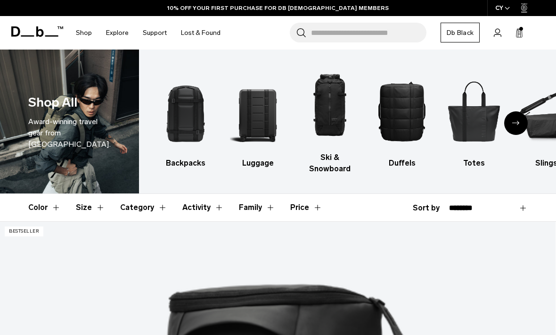
click at [301, 211] on button "Price" at bounding box center [306, 207] width 32 height 27
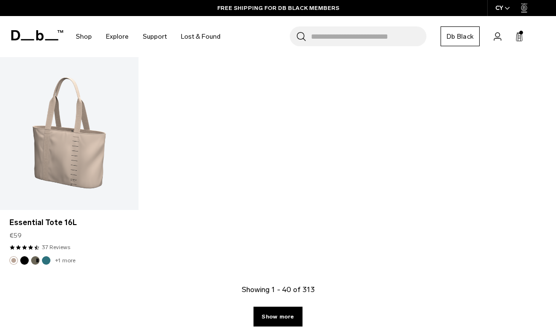
scroll to position [276, 0]
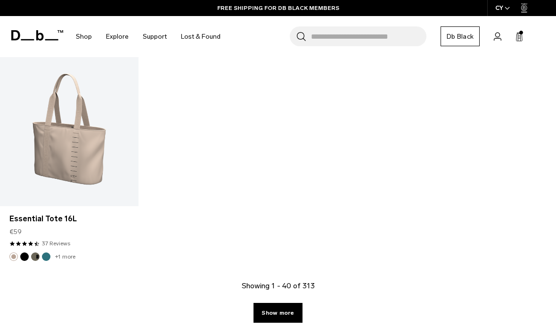
click at [288, 310] on link "Show more" at bounding box center [277, 312] width 49 height 20
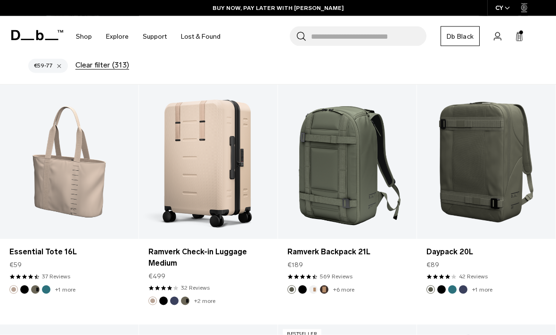
scroll to position [171, 0]
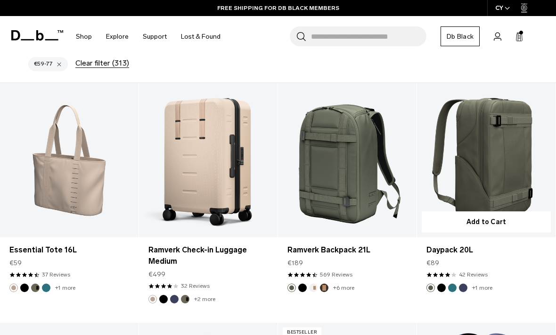
click at [500, 171] on link "Daypack 20L" at bounding box center [486, 160] width 139 height 154
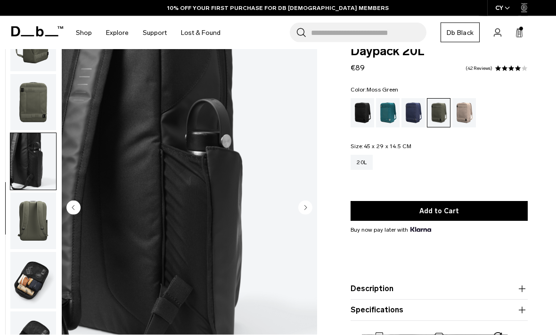
scroll to position [23, 0]
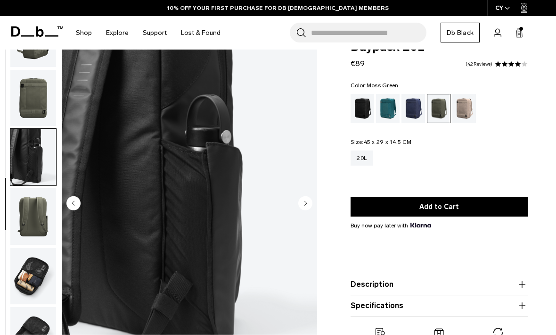
click at [22, 321] on img "button" at bounding box center [33, 335] width 46 height 57
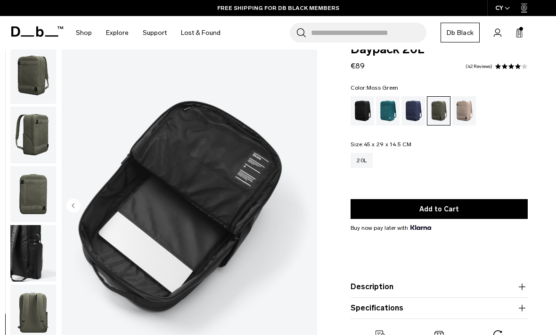
scroll to position [0, 0]
click at [34, 134] on img "button" at bounding box center [33, 134] width 46 height 57
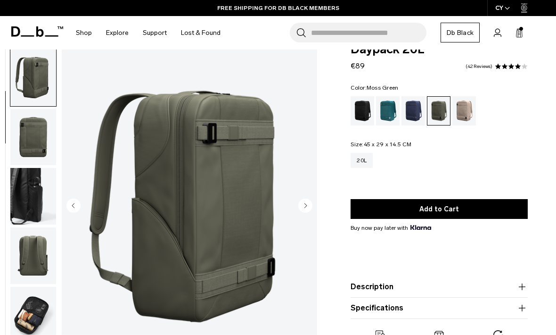
scroll to position [60, 0]
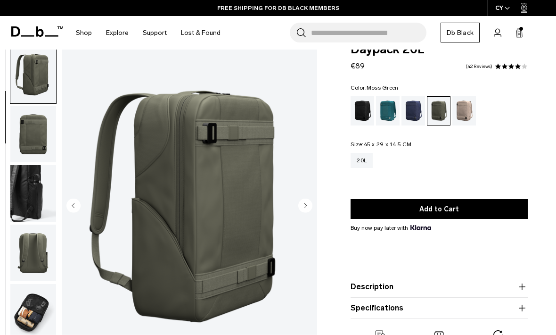
click at [21, 208] on img "button" at bounding box center [33, 193] width 46 height 57
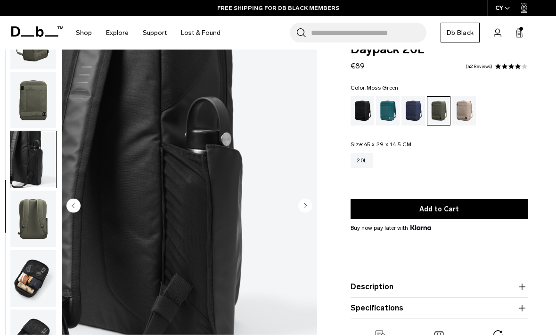
scroll to position [97, 0]
click at [33, 222] on img "button" at bounding box center [33, 218] width 46 height 57
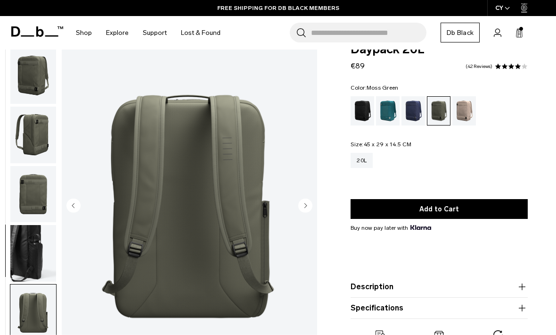
scroll to position [0, 0]
click at [28, 252] on img "button" at bounding box center [33, 253] width 46 height 57
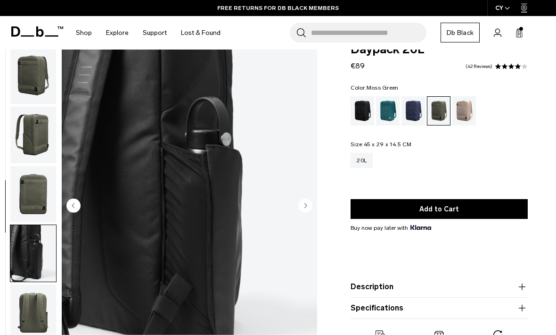
click at [34, 134] on img "button" at bounding box center [33, 134] width 46 height 57
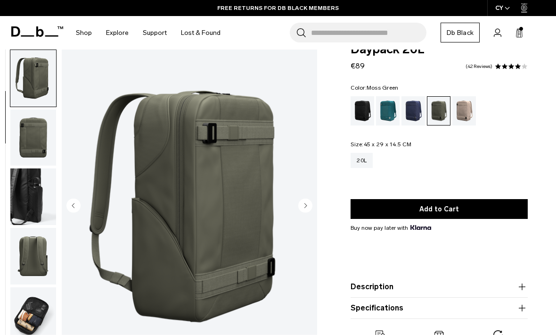
scroll to position [60, 0]
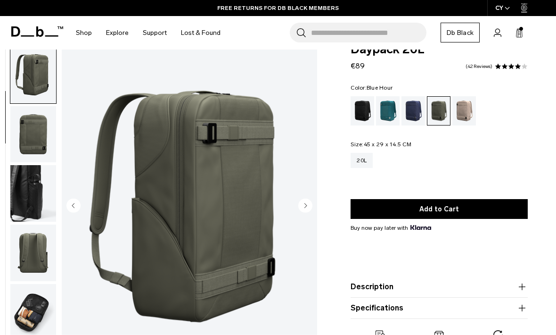
click at [415, 115] on div "Blue Hour" at bounding box center [413, 110] width 24 height 29
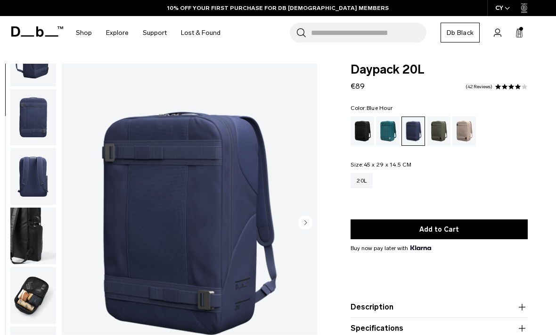
scroll to position [97, 0]
click at [359, 131] on div "Black Out" at bounding box center [363, 130] width 24 height 29
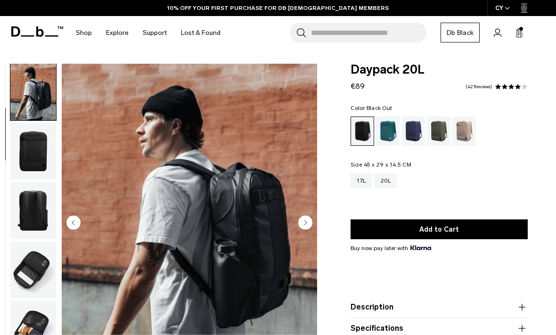
click at [298, 221] on icon "Next slide" at bounding box center [305, 222] width 14 height 14
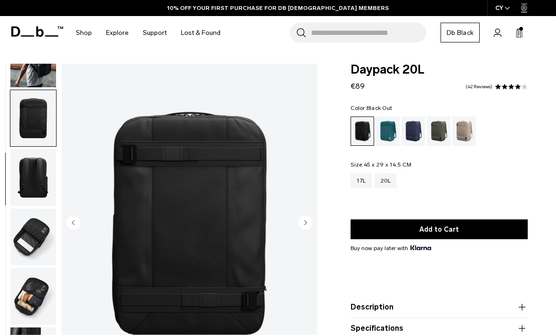
scroll to position [97, 0]
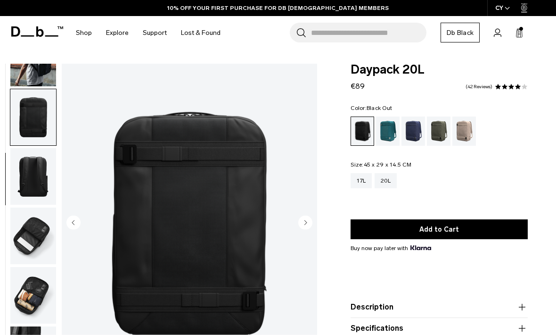
click at [306, 222] on icon "Next slide" at bounding box center [306, 222] width 2 height 4
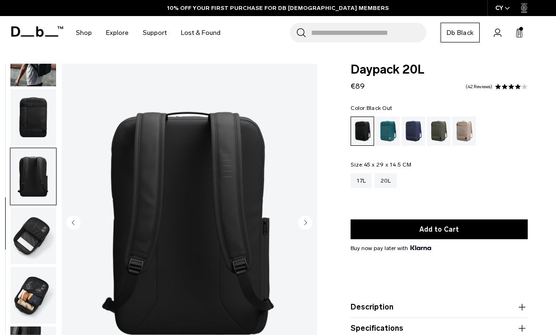
click at [308, 222] on circle "Next slide" at bounding box center [305, 222] width 14 height 14
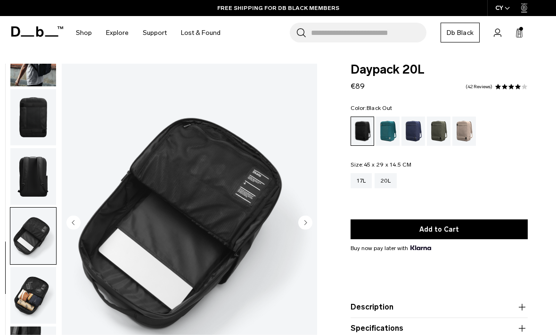
click at [308, 227] on circle "Next slide" at bounding box center [305, 222] width 14 height 14
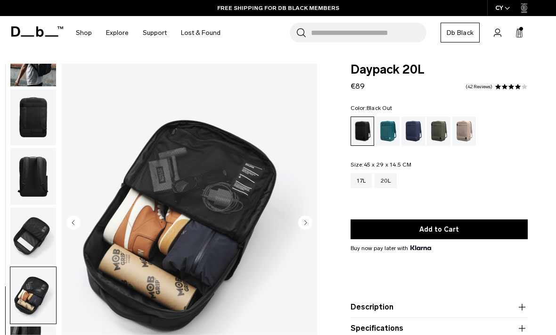
click at [312, 221] on circle "Next slide" at bounding box center [305, 222] width 14 height 14
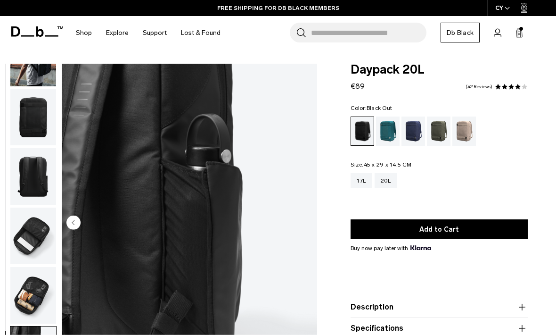
click at [390, 130] on div "Midnight Teal" at bounding box center [388, 130] width 24 height 29
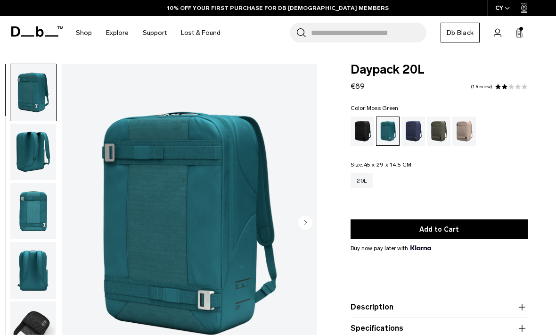
click at [443, 133] on div "Moss Green" at bounding box center [439, 130] width 24 height 29
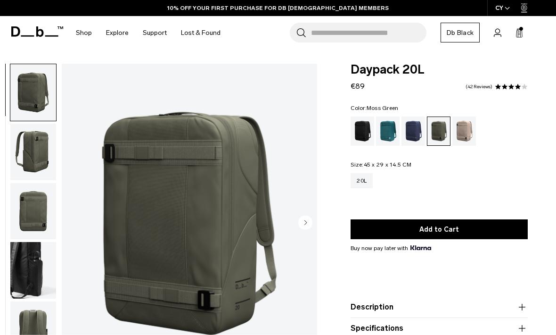
click at [35, 156] on img "button" at bounding box center [33, 151] width 46 height 57
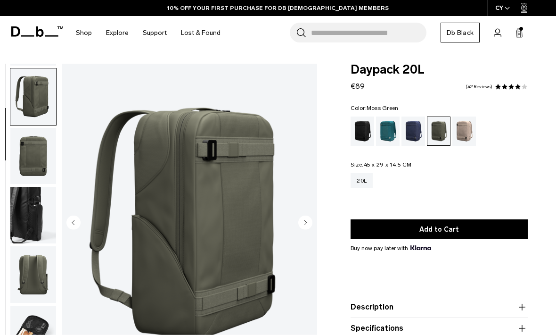
scroll to position [60, 0]
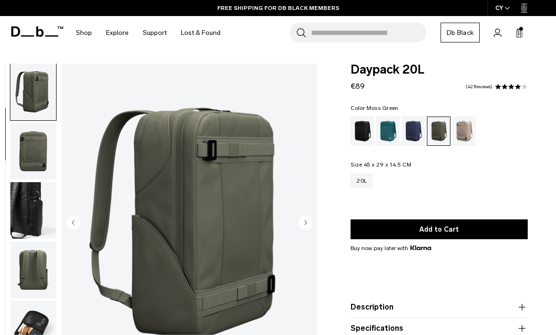
click at [22, 157] on img "button" at bounding box center [33, 151] width 46 height 57
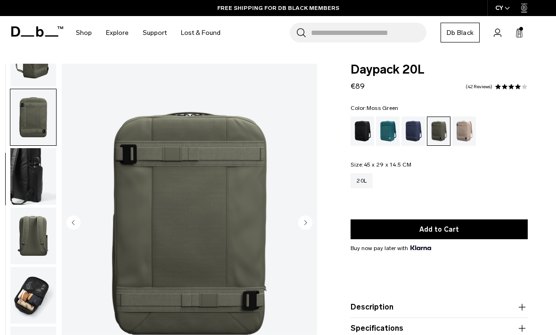
scroll to position [97, 0]
click at [34, 176] on img "button" at bounding box center [33, 176] width 46 height 57
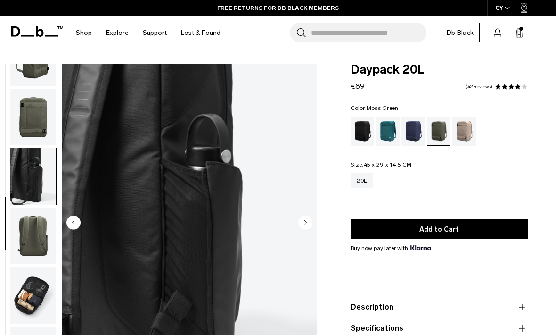
click at [33, 235] on img "button" at bounding box center [33, 235] width 46 height 57
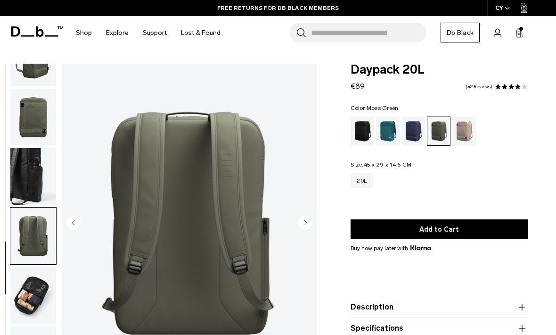
click at [34, 290] on img "button" at bounding box center [33, 295] width 46 height 57
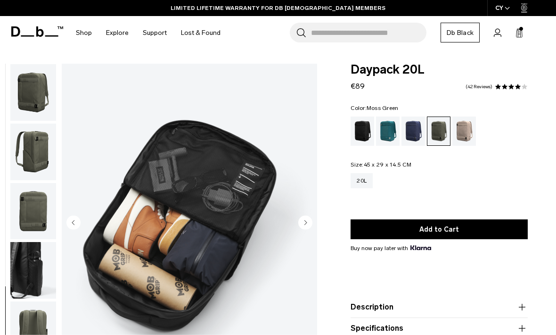
scroll to position [0, 0]
click at [39, 93] on img "button" at bounding box center [33, 92] width 46 height 57
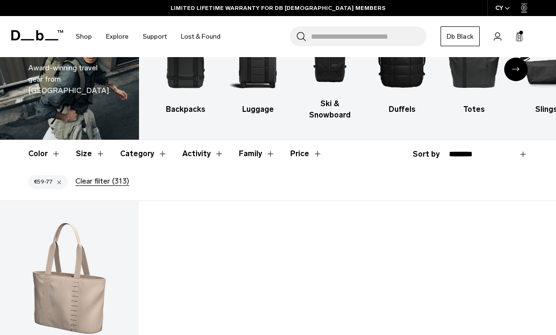
scroll to position [54, 0]
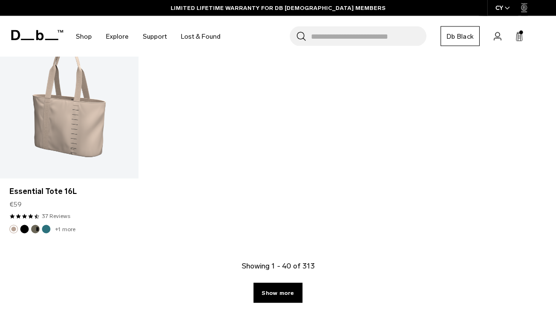
click at [280, 296] on link "Show more" at bounding box center [277, 293] width 49 height 20
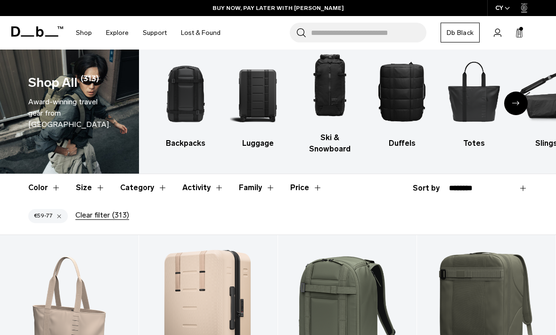
scroll to position [21, 0]
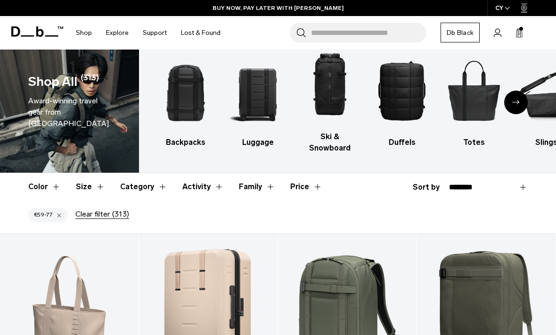
click at [42, 221] on button "€59-77" at bounding box center [48, 215] width 40 height 14
click at [47, 226] on div "€59-77" at bounding box center [50, 216] width 45 height 33
click at [42, 213] on button "€59-77" at bounding box center [48, 215] width 40 height 14
click at [63, 212] on button "€59-77" at bounding box center [48, 215] width 40 height 14
click at [88, 218] on button "Clear filter (313)" at bounding box center [102, 214] width 54 height 8
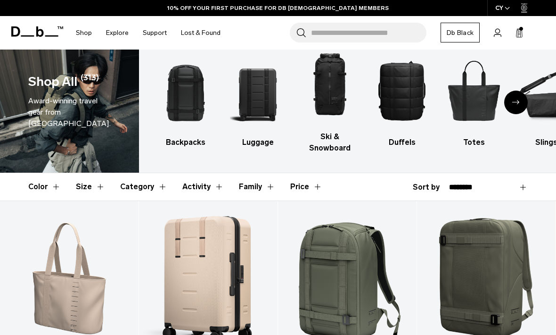
click at [302, 185] on button "Price" at bounding box center [306, 186] width 32 height 27
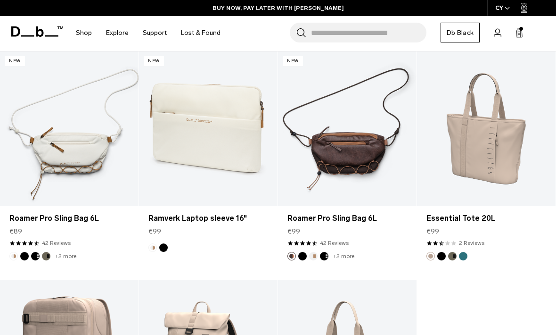
scroll to position [269, 0]
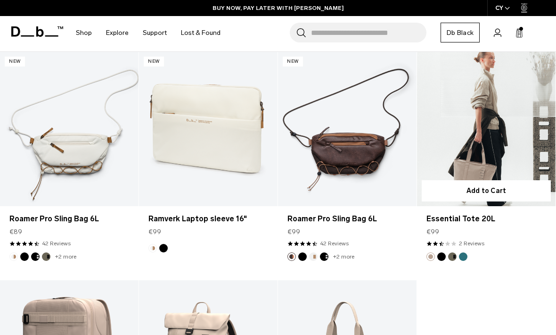
click at [480, 148] on link "Essential Tote 20L" at bounding box center [486, 129] width 139 height 154
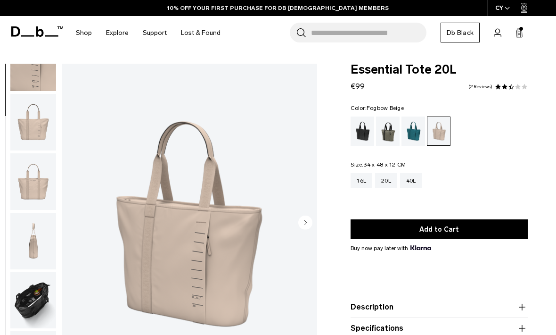
click at [34, 304] on img "button" at bounding box center [33, 300] width 46 height 57
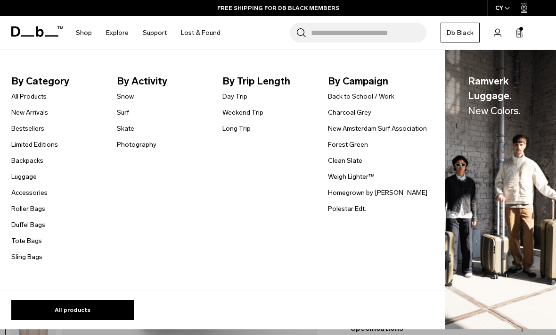
click at [249, 107] on link "Weekend Trip" at bounding box center [242, 112] width 41 height 10
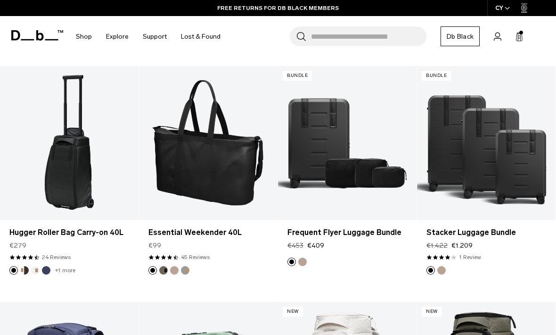
scroll to position [1609, 0]
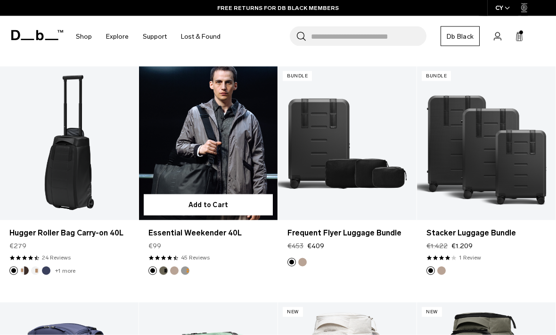
click at [223, 235] on link "Essential Weekender 40L" at bounding box center [208, 232] width 120 height 11
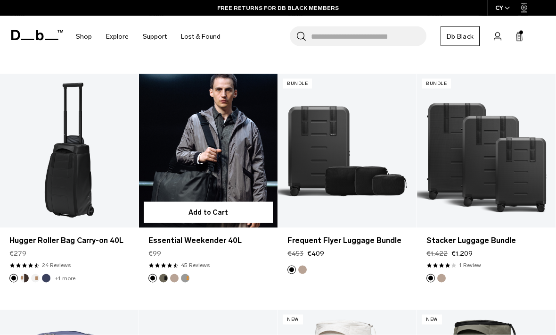
scroll to position [1640, 0]
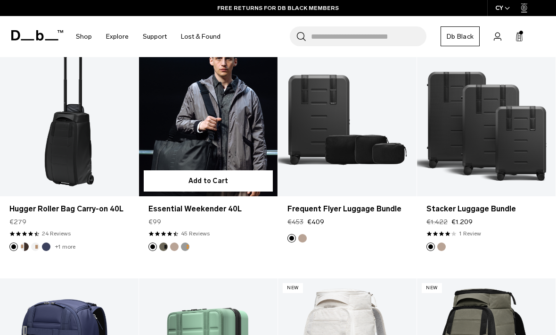
click at [228, 175] on button "Add to Cart" at bounding box center [208, 180] width 129 height 21
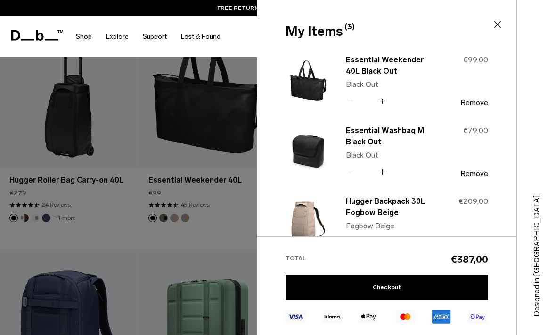
scroll to position [1679, 0]
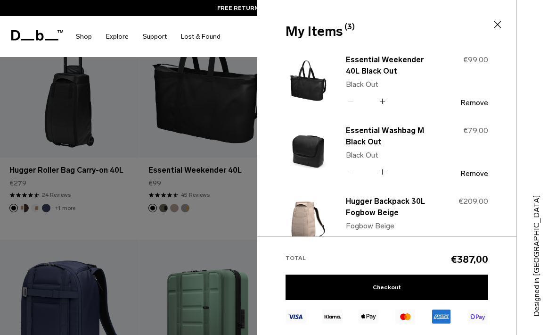
click at [199, 212] on div at bounding box center [278, 167] width 556 height 335
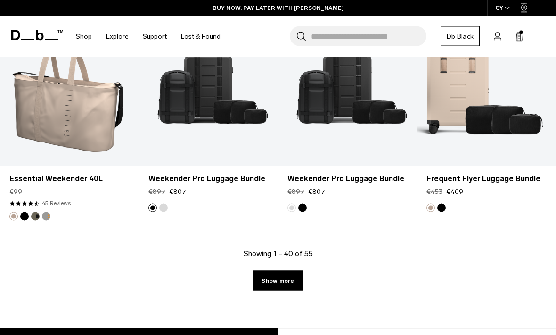
scroll to position [2378, 0]
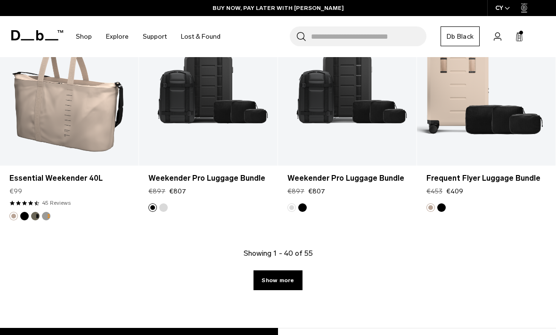
click at [287, 281] on link "Show more" at bounding box center [277, 280] width 49 height 20
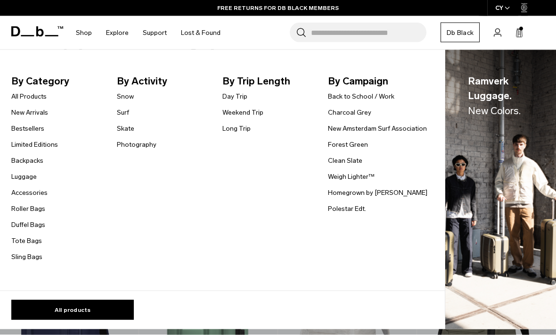
scroll to position [1659, 0]
click at [227, 96] on link "Day Trip" at bounding box center [234, 96] width 25 height 10
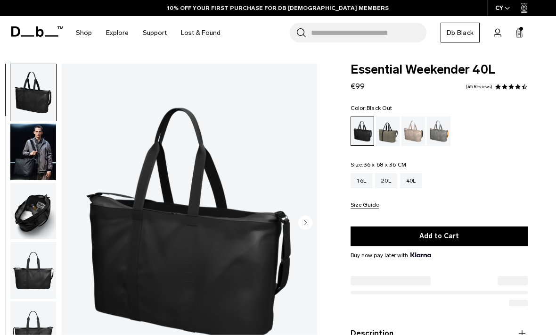
click at [33, 219] on img "button" at bounding box center [33, 211] width 46 height 57
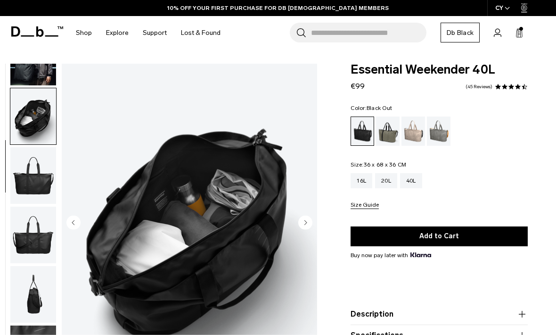
scroll to position [120, 0]
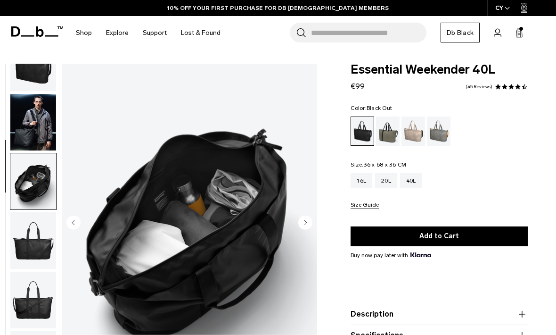
click at [40, 127] on img "button" at bounding box center [33, 122] width 46 height 57
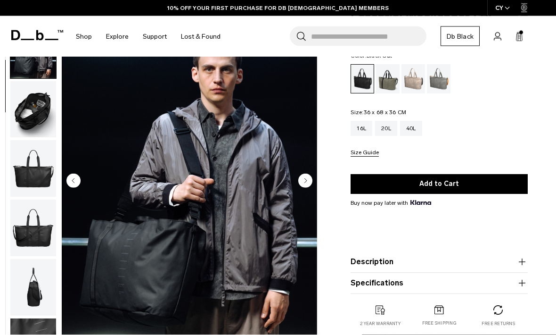
scroll to position [51, 0]
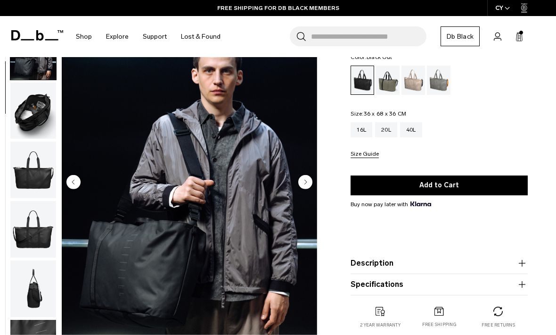
click at [29, 300] on img "button" at bounding box center [33, 288] width 46 height 57
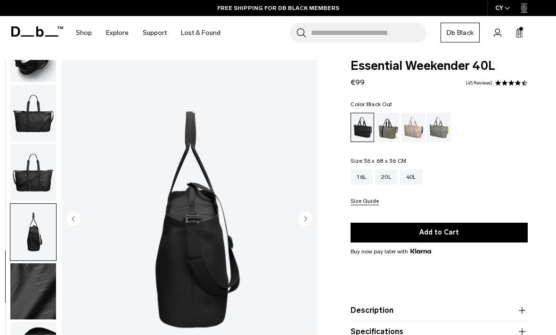
scroll to position [0, 0]
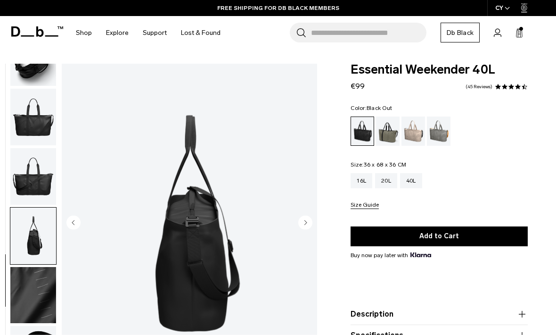
click at [40, 169] on img "button" at bounding box center [33, 176] width 46 height 57
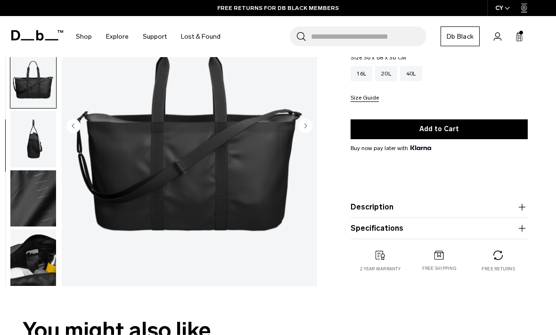
scroll to position [132, 0]
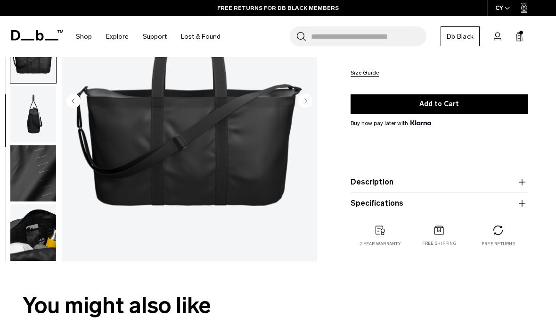
click at [35, 233] on img "button" at bounding box center [33, 232] width 46 height 57
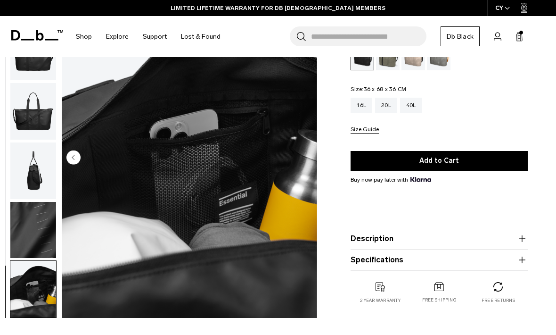
scroll to position [0, 0]
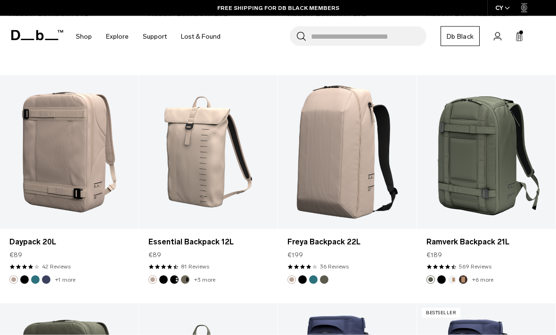
scroll to position [864, 0]
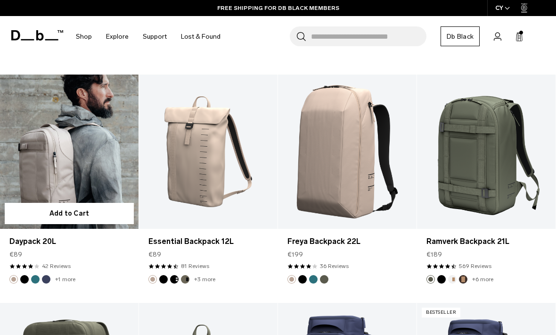
click at [107, 175] on link "Daypack 20L" at bounding box center [69, 151] width 139 height 154
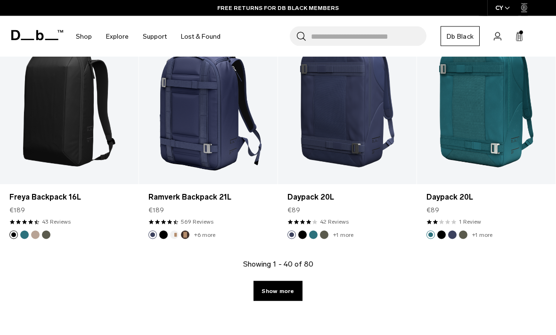
scroll to position [2276, 0]
click at [272, 288] on link "Show more" at bounding box center [277, 290] width 49 height 20
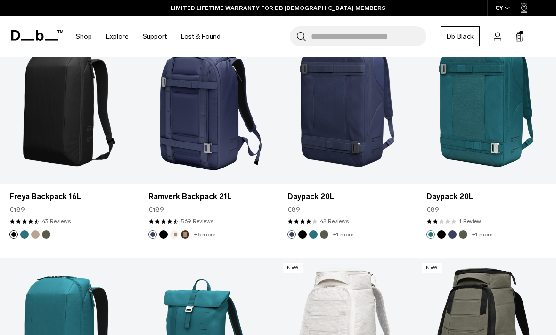
click at [522, 39] on icon at bounding box center [519, 36] width 8 height 9
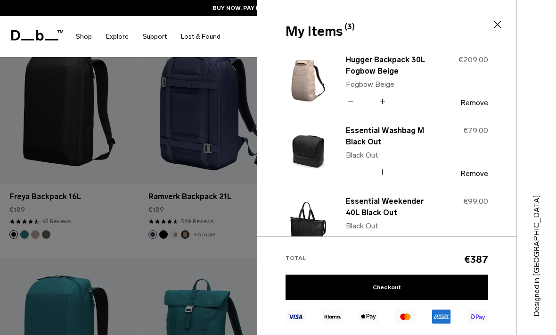
click at [381, 204] on link "Essential Weekender 40L Black Out" at bounding box center [387, 207] width 83 height 23
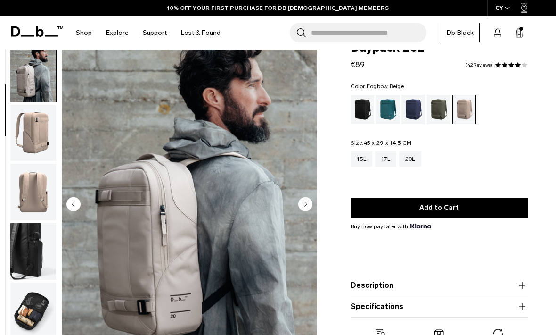
scroll to position [22, 0]
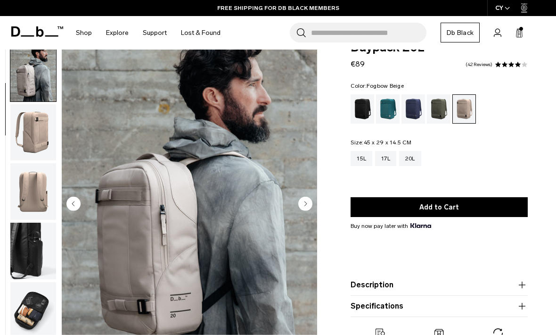
click at [30, 318] on img "button" at bounding box center [33, 310] width 46 height 57
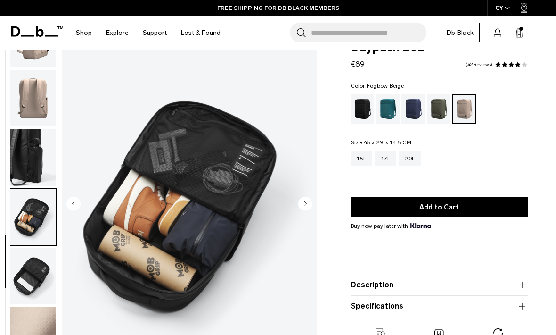
scroll to position [0, 0]
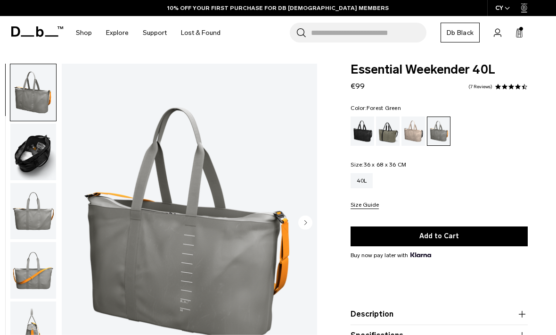
click at [390, 131] on div "Forest Green" at bounding box center [388, 130] width 24 height 29
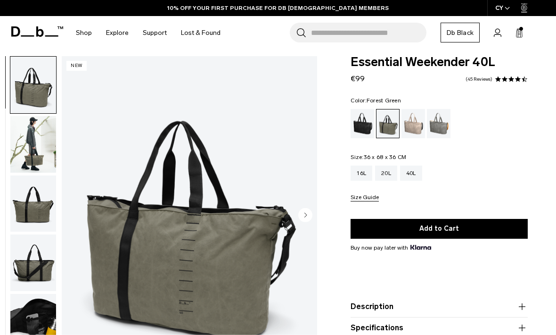
scroll to position [8, 0]
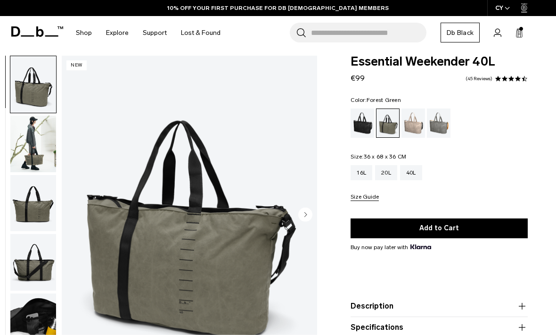
click at [412, 120] on div "Fogbow Beige" at bounding box center [413, 122] width 24 height 29
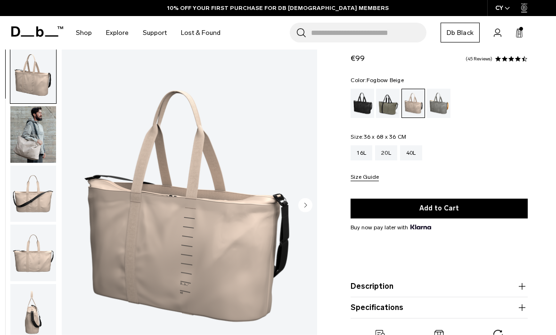
click at [27, 262] on img "button" at bounding box center [33, 252] width 46 height 57
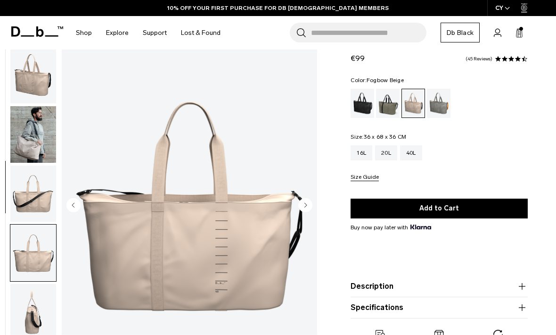
scroll to position [159, 0]
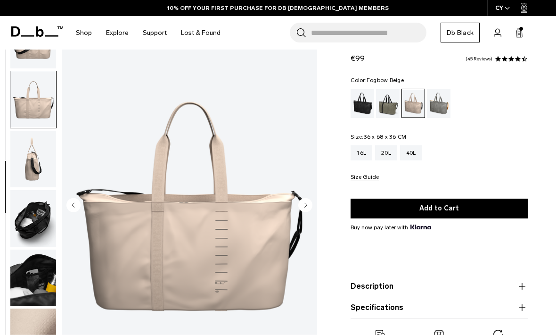
click at [35, 271] on img "button" at bounding box center [33, 277] width 46 height 57
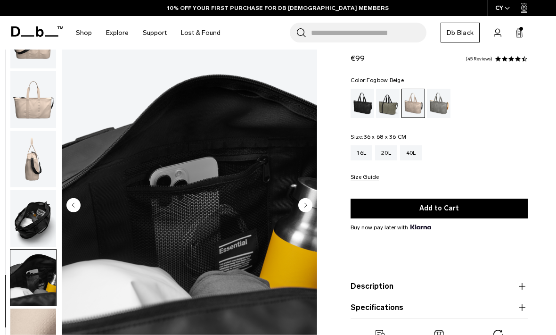
click at [29, 317] on img "button" at bounding box center [33, 336] width 46 height 57
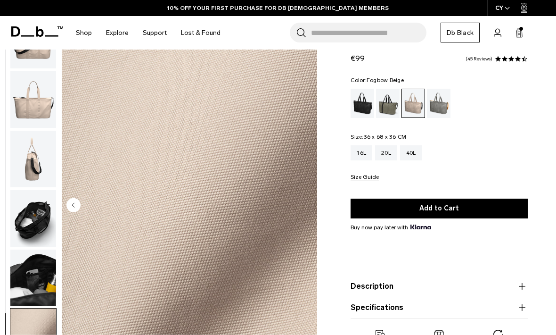
click at [352, 103] on div "Black Out" at bounding box center [363, 103] width 24 height 29
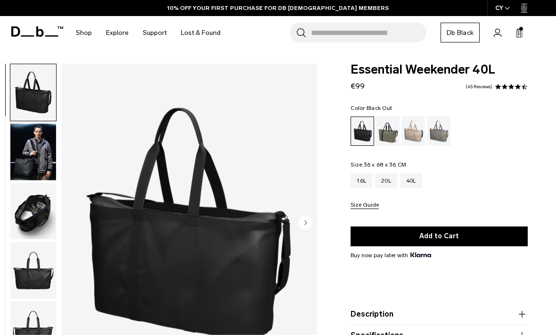
click at [37, 277] on img "button" at bounding box center [33, 270] width 46 height 57
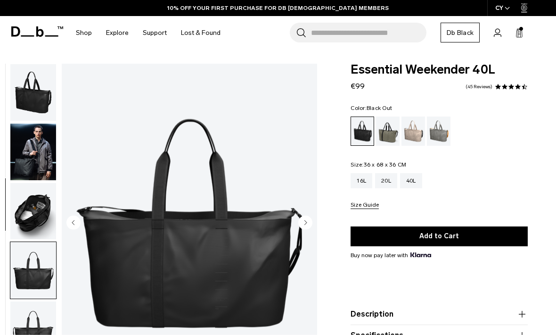
scroll to position [122, 0]
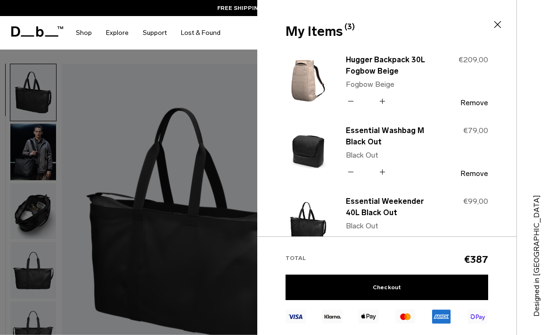
click at [441, 285] on link "Checkout" at bounding box center [387, 286] width 203 height 25
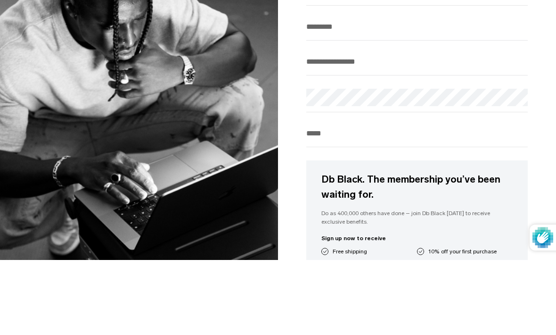
type input "*****"
click at [369, 103] on input "Last Name" at bounding box center [416, 102] width 221 height 16
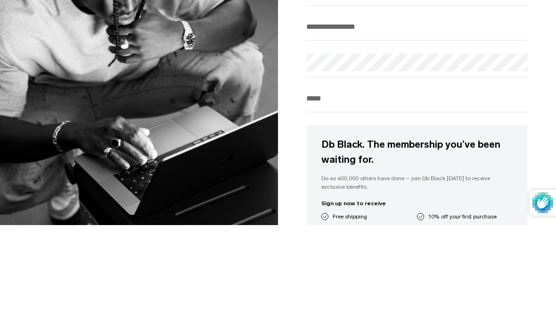
type input "****"
click at [364, 129] on input "Enter your email" at bounding box center [416, 137] width 221 height 16
type input "***"
type input "**********"
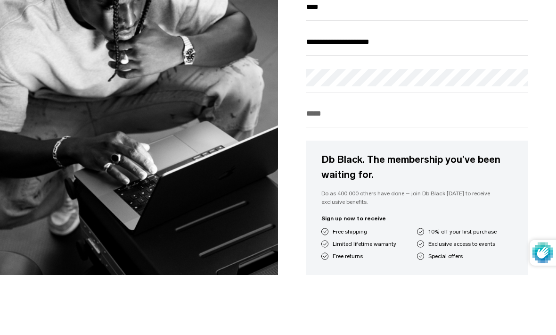
click at [392, 165] on input "Phone" at bounding box center [416, 173] width 221 height 16
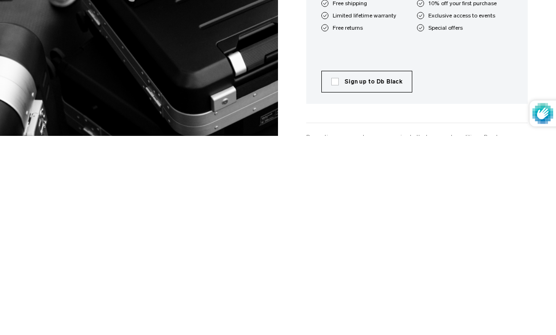
scroll to position [223, 0]
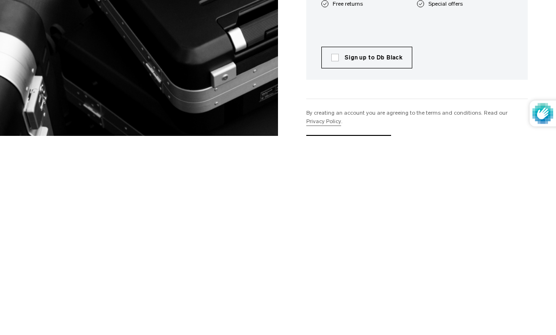
type input "********"
click at [331, 252] on label "Sign up to Db Black" at bounding box center [366, 256] width 71 height 8
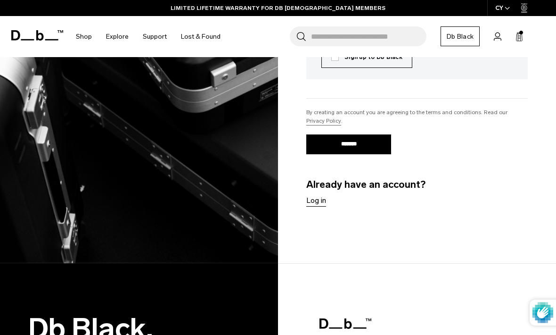
click at [367, 147] on input "*******" at bounding box center [348, 144] width 85 height 20
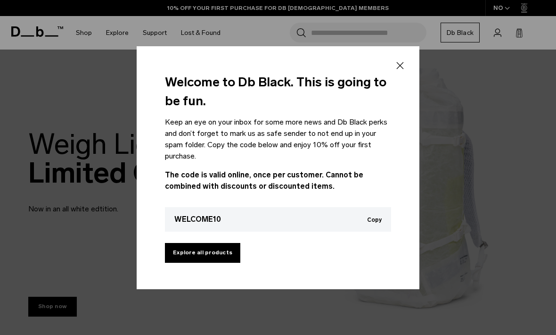
click at [405, 68] on icon at bounding box center [399, 65] width 11 height 11
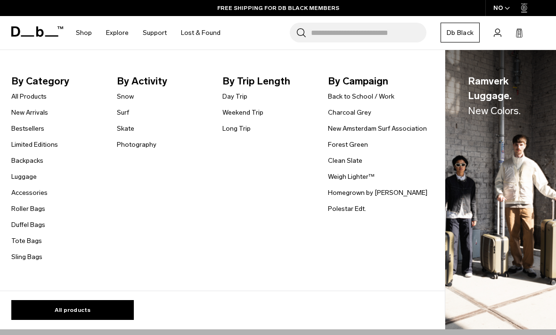
click at [246, 109] on link "Weekend Trip" at bounding box center [242, 112] width 41 height 10
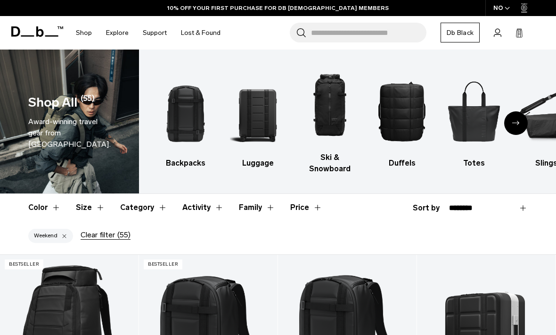
click at [478, 115] on img "5 / 10" at bounding box center [474, 110] width 56 height 83
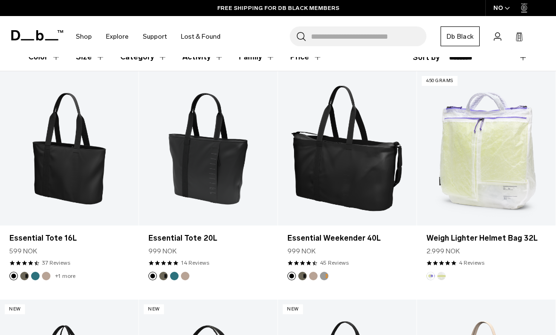
scroll to position [149, 0]
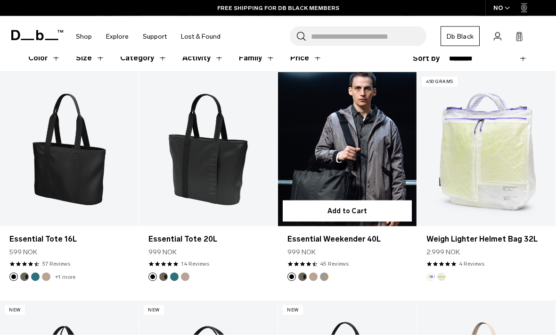
click at [364, 154] on link "Essential Weekender 40L" at bounding box center [347, 149] width 139 height 154
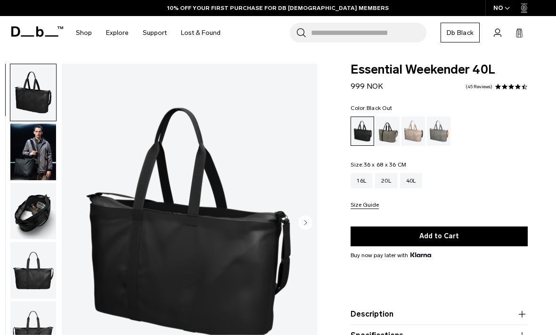
click at [30, 163] on img "button" at bounding box center [33, 151] width 46 height 57
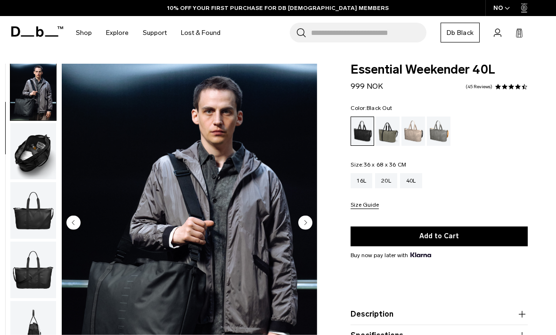
scroll to position [12, 0]
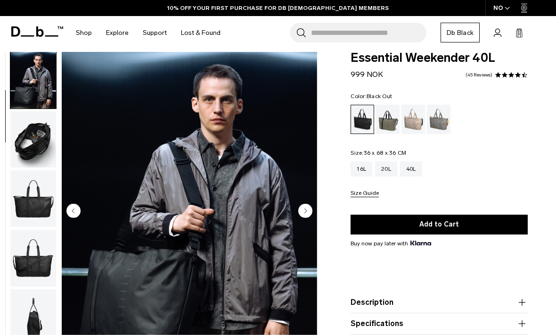
click at [37, 140] on img "button" at bounding box center [33, 139] width 46 height 57
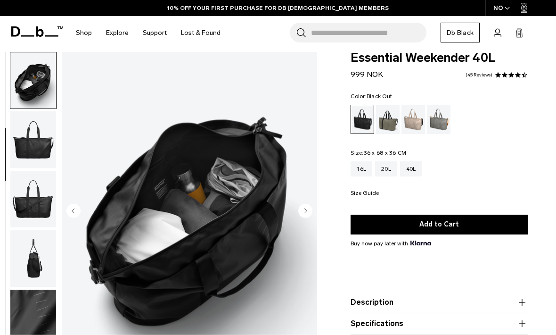
scroll to position [120, 0]
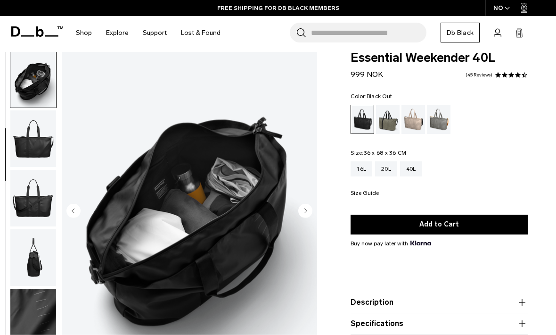
click at [26, 202] on img "button" at bounding box center [33, 198] width 46 height 57
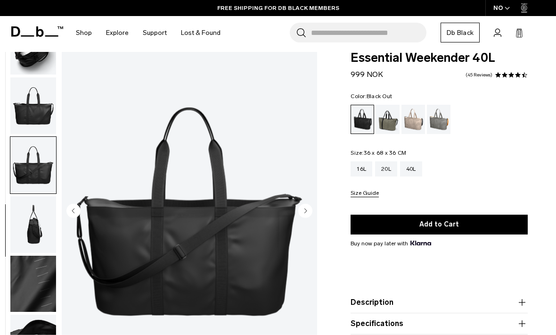
scroll to position [159, 0]
click at [32, 230] on img "button" at bounding box center [33, 224] width 46 height 57
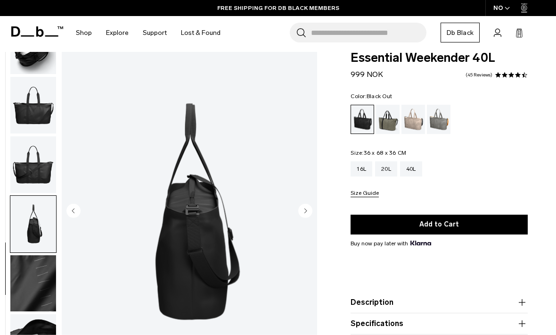
click at [25, 264] on img "button" at bounding box center [33, 283] width 46 height 57
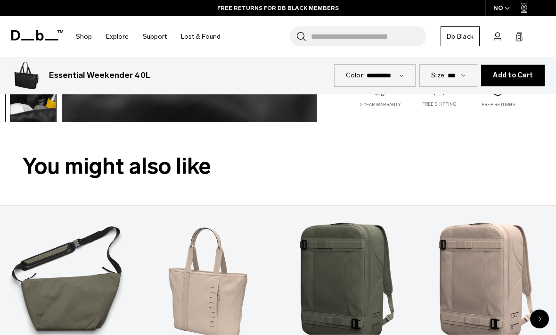
scroll to position [271, 0]
